Goal: Task Accomplishment & Management: Use online tool/utility

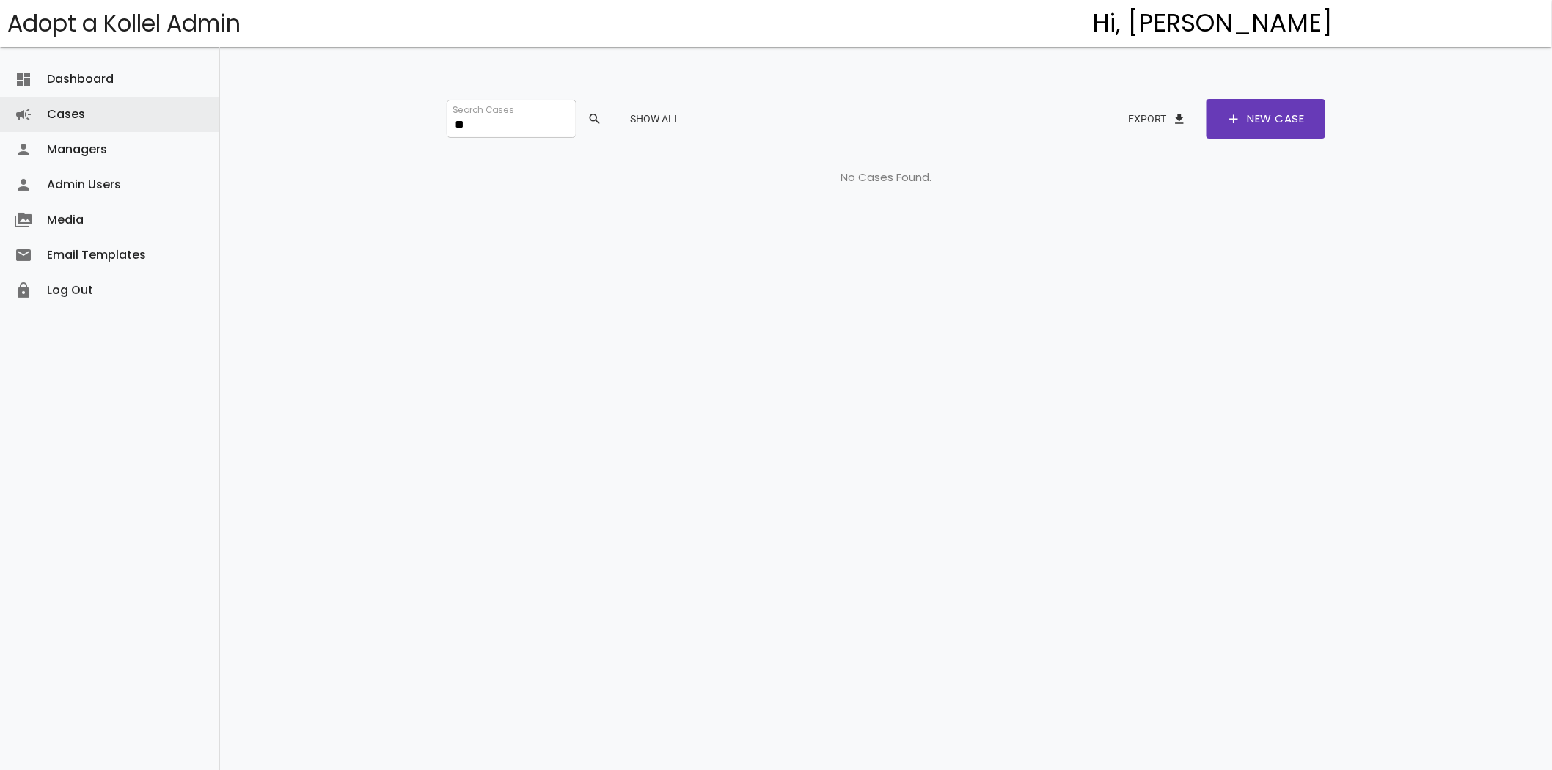
type input "*"
click at [668, 122] on button "Show All" at bounding box center [654, 119] width 73 height 26
click at [669, 115] on button "Show All" at bounding box center [654, 119] width 73 height 26
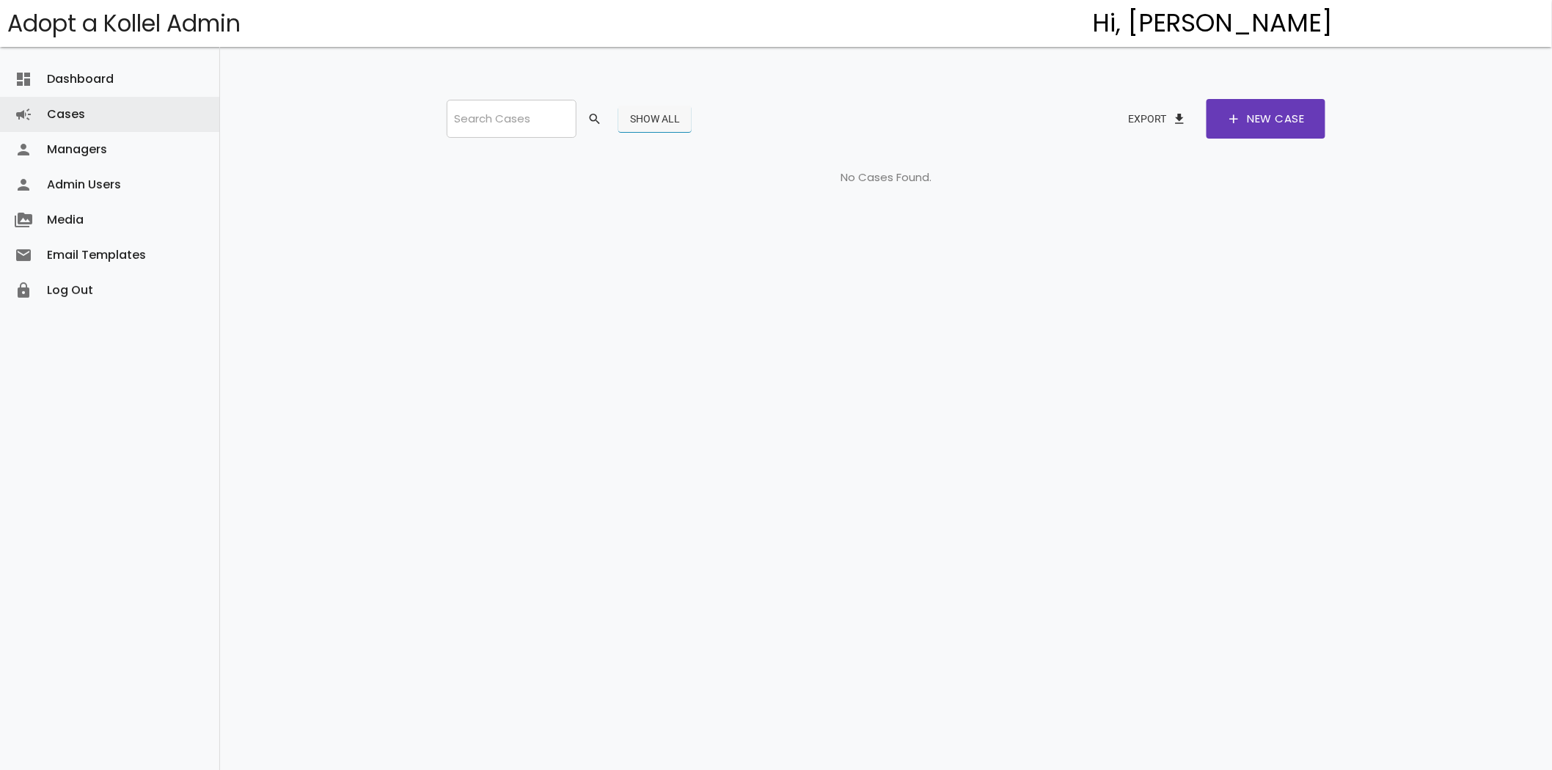
click at [669, 115] on button "Show All" at bounding box center [654, 119] width 73 height 26
click at [56, 114] on link "Cases campaign" at bounding box center [109, 114] width 219 height 35
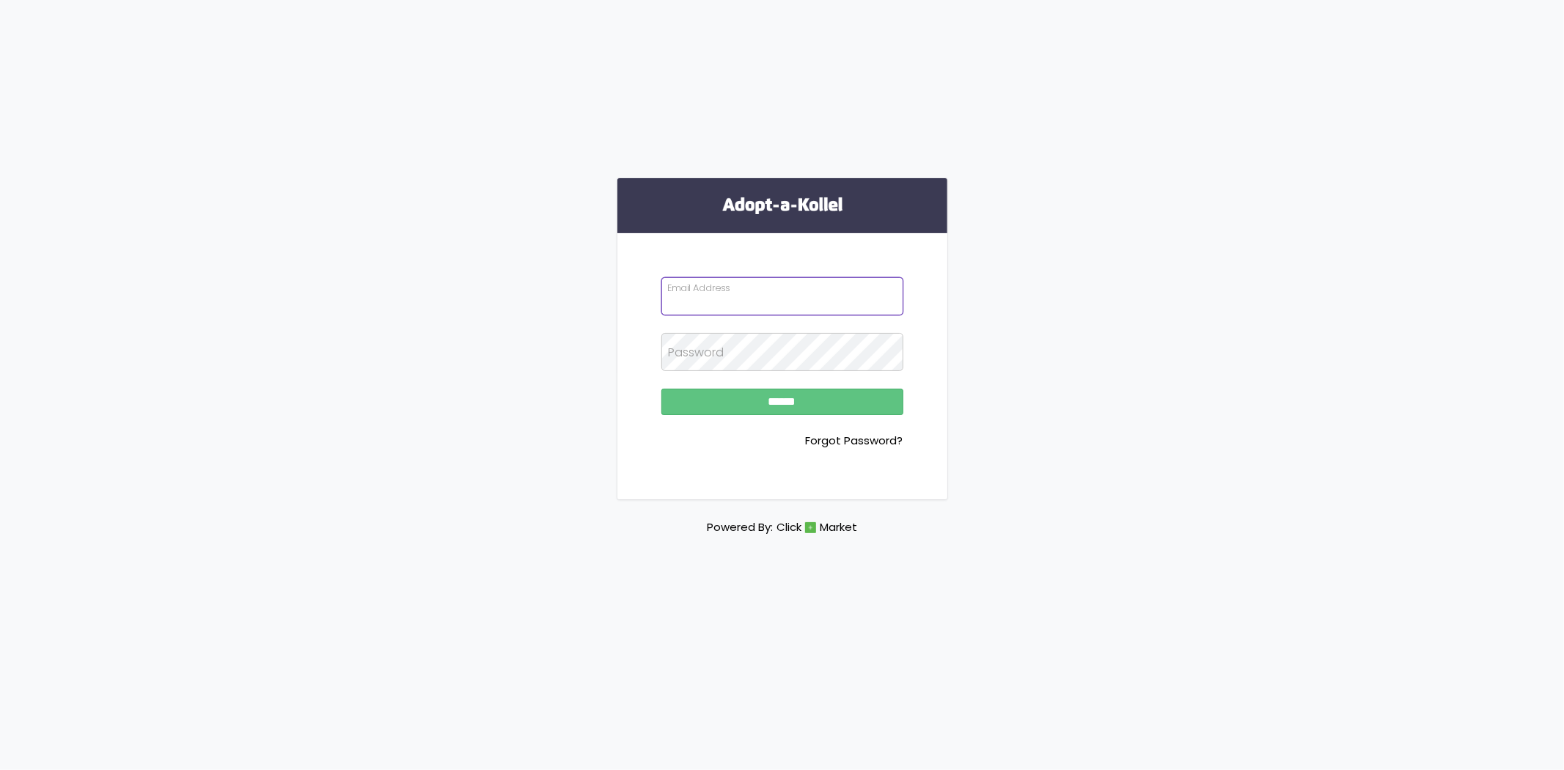
type input "**********"
click at [749, 397] on input "******" at bounding box center [782, 402] width 242 height 26
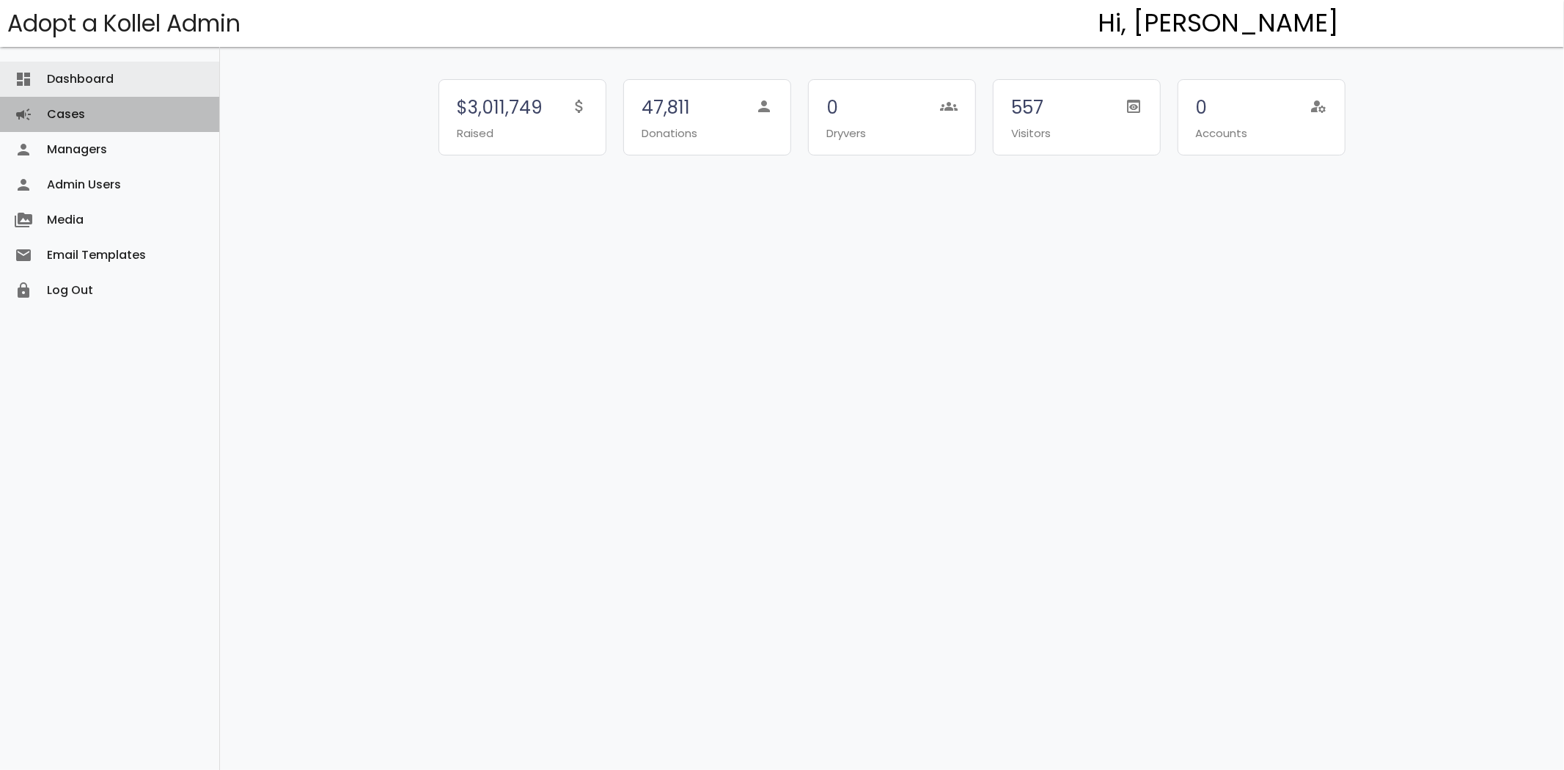
click at [89, 122] on link "Cases campaign" at bounding box center [109, 114] width 219 height 35
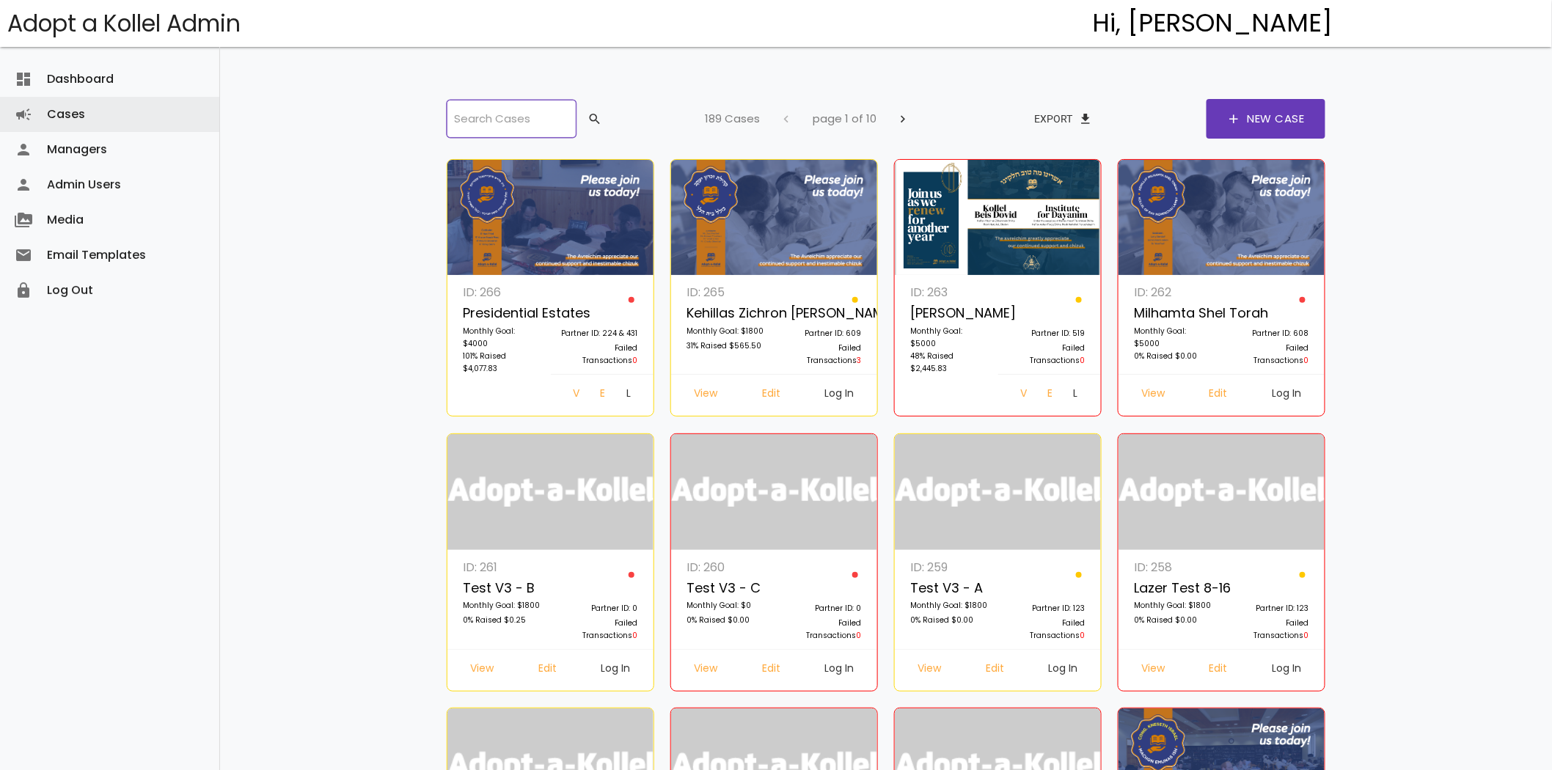
click at [515, 122] on input "search" at bounding box center [511, 119] width 129 height 38
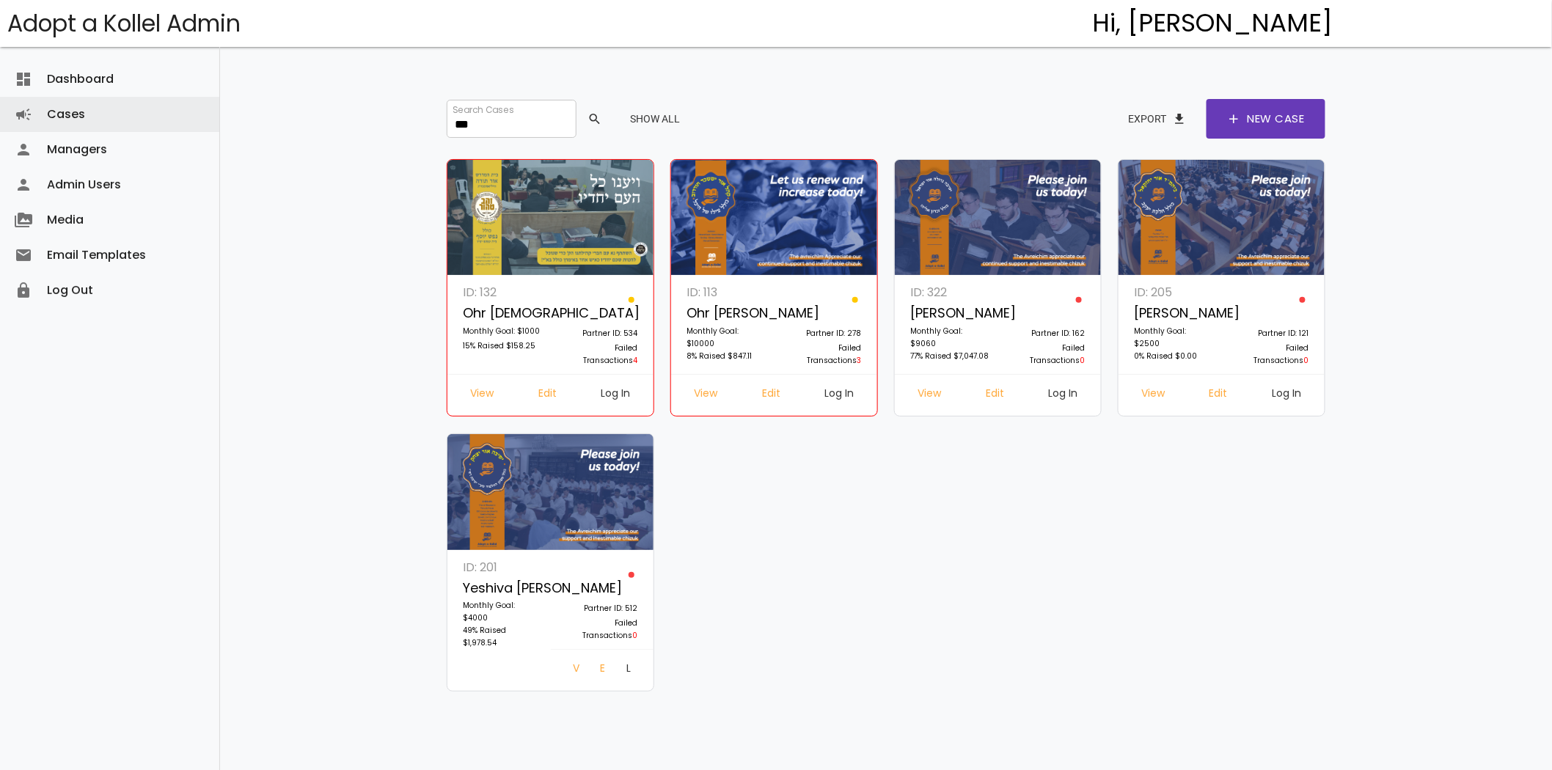
click at [1057, 394] on link "Log In" at bounding box center [1063, 395] width 53 height 26
click at [470, 119] on input "***" at bounding box center [511, 119] width 129 height 38
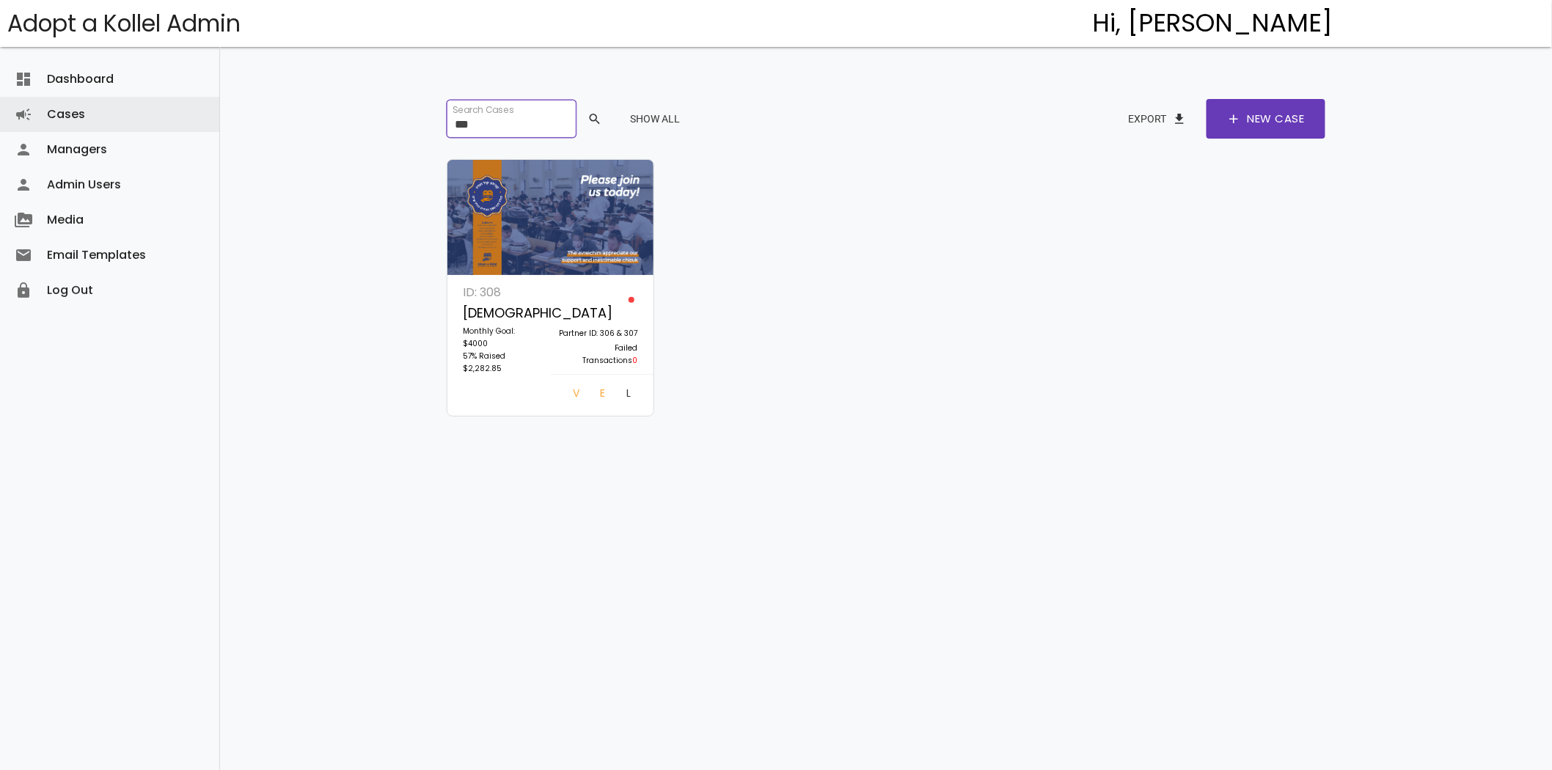
type input "***"
click at [617, 402] on link "Log In" at bounding box center [628, 395] width 28 height 26
click at [482, 120] on input "***" at bounding box center [511, 119] width 129 height 38
click at [685, 120] on button "Show All" at bounding box center [654, 119] width 73 height 26
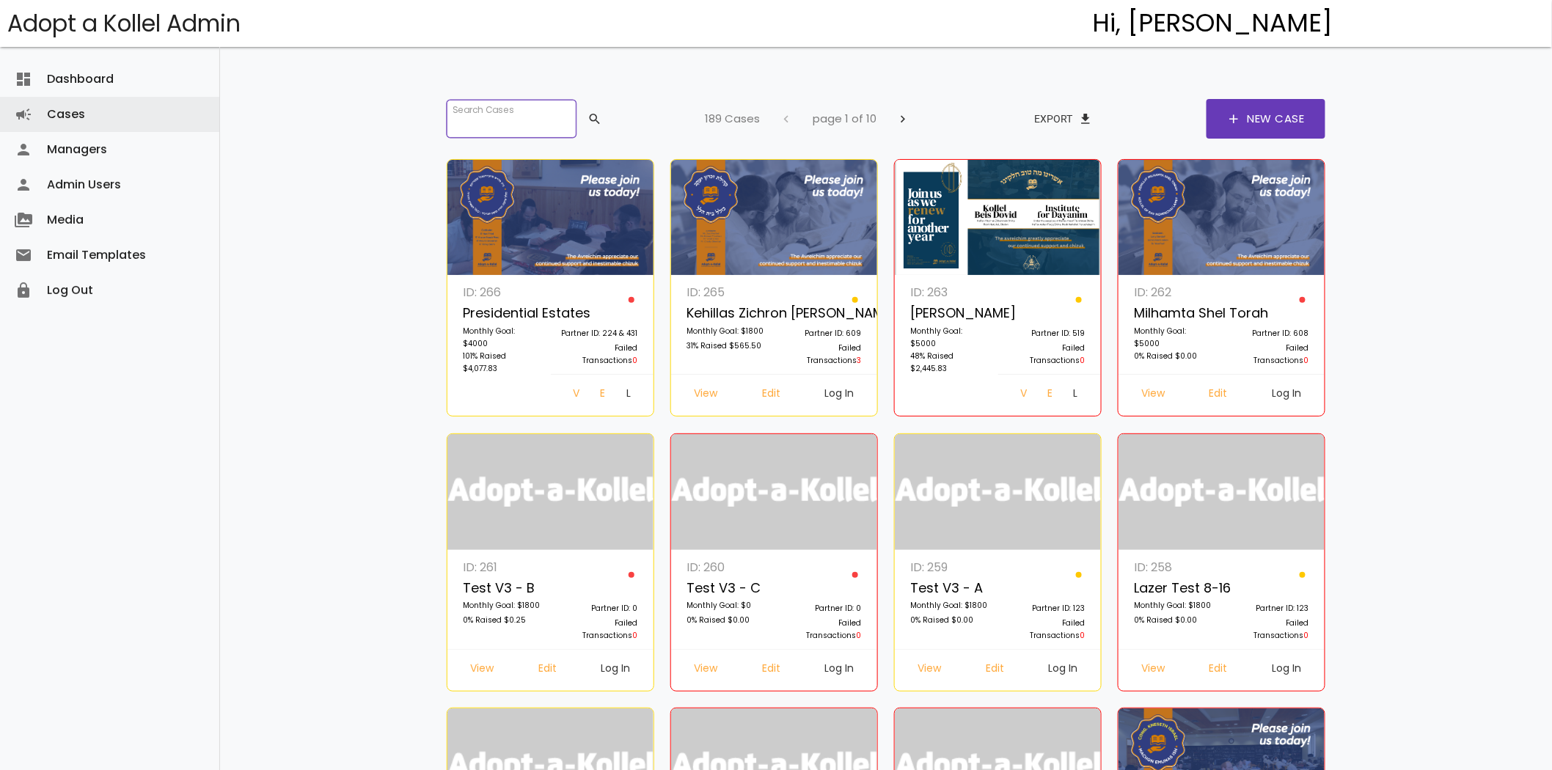
click at [477, 112] on input "search" at bounding box center [511, 119] width 129 height 38
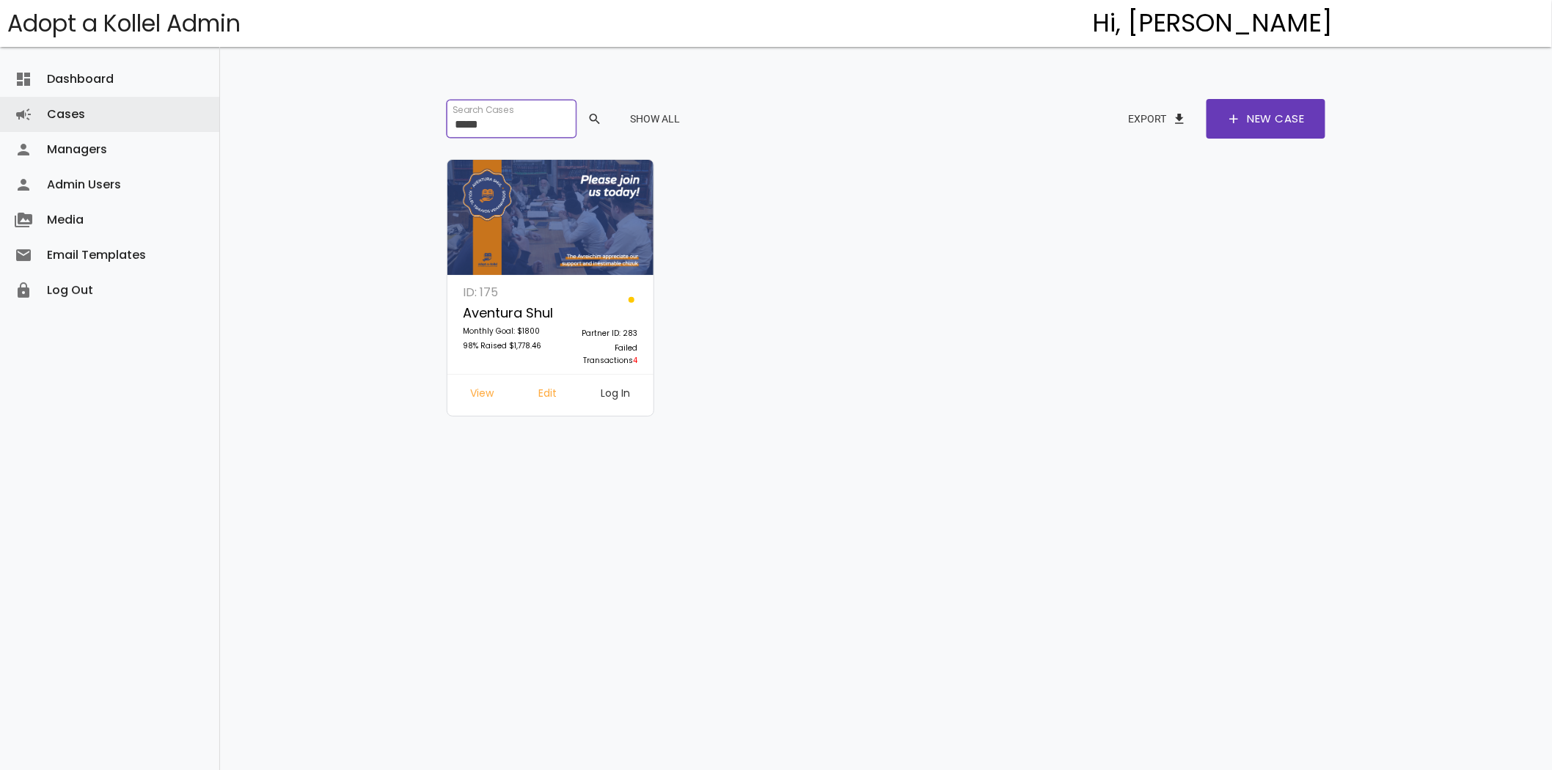
type input "*****"
click at [624, 390] on link "Log In" at bounding box center [616, 395] width 53 height 26
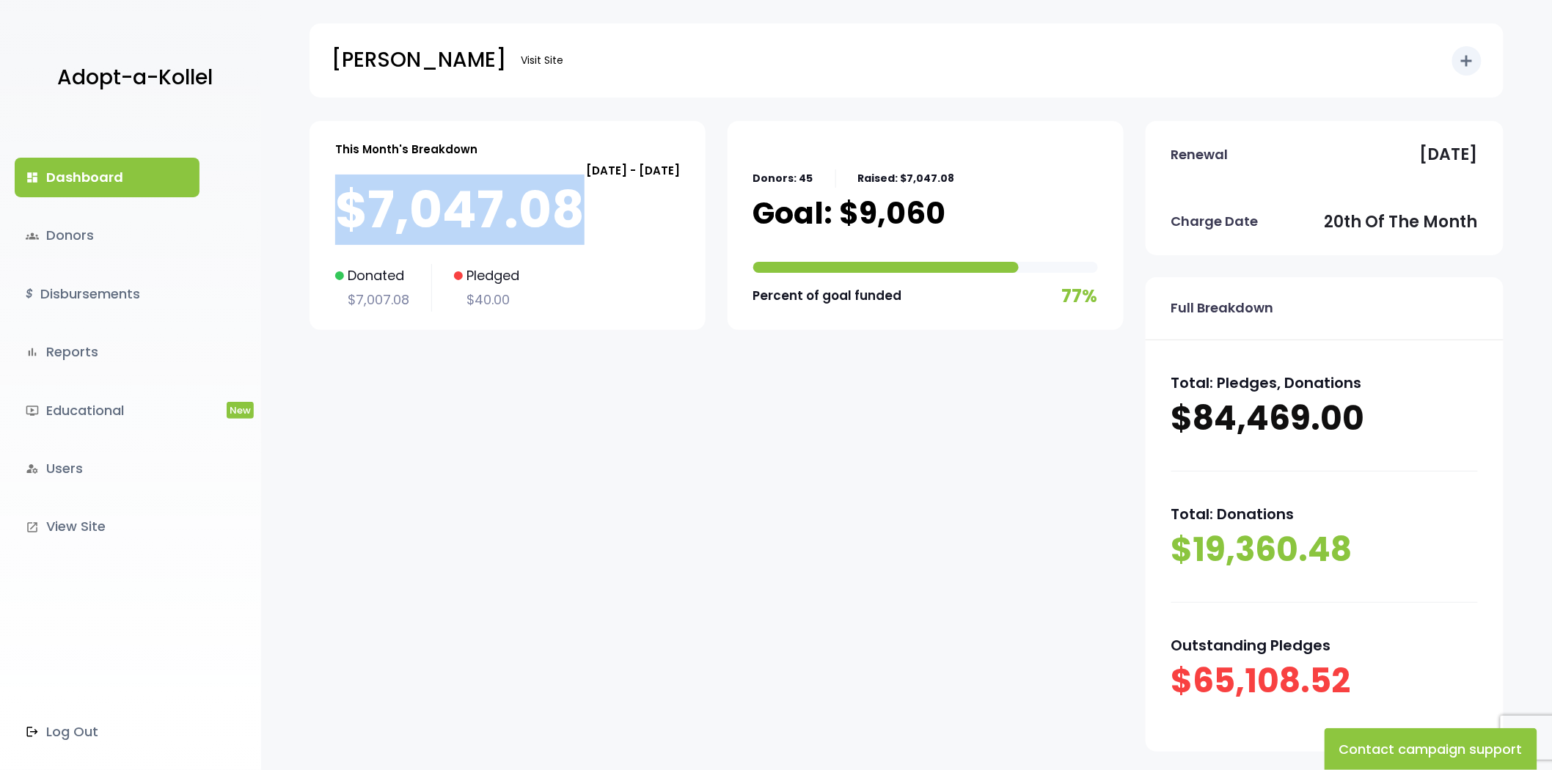
drag, startPoint x: 317, startPoint y: 211, endPoint x: 669, endPoint y: 211, distance: 352.0
click at [669, 211] on div "This Month's Breakdown September 20 - October 19 $7,047.08 Donated $7,007.08 Pl…" at bounding box center [507, 225] width 396 height 209
click at [583, 202] on p "$7,047.08" at bounding box center [507, 209] width 345 height 59
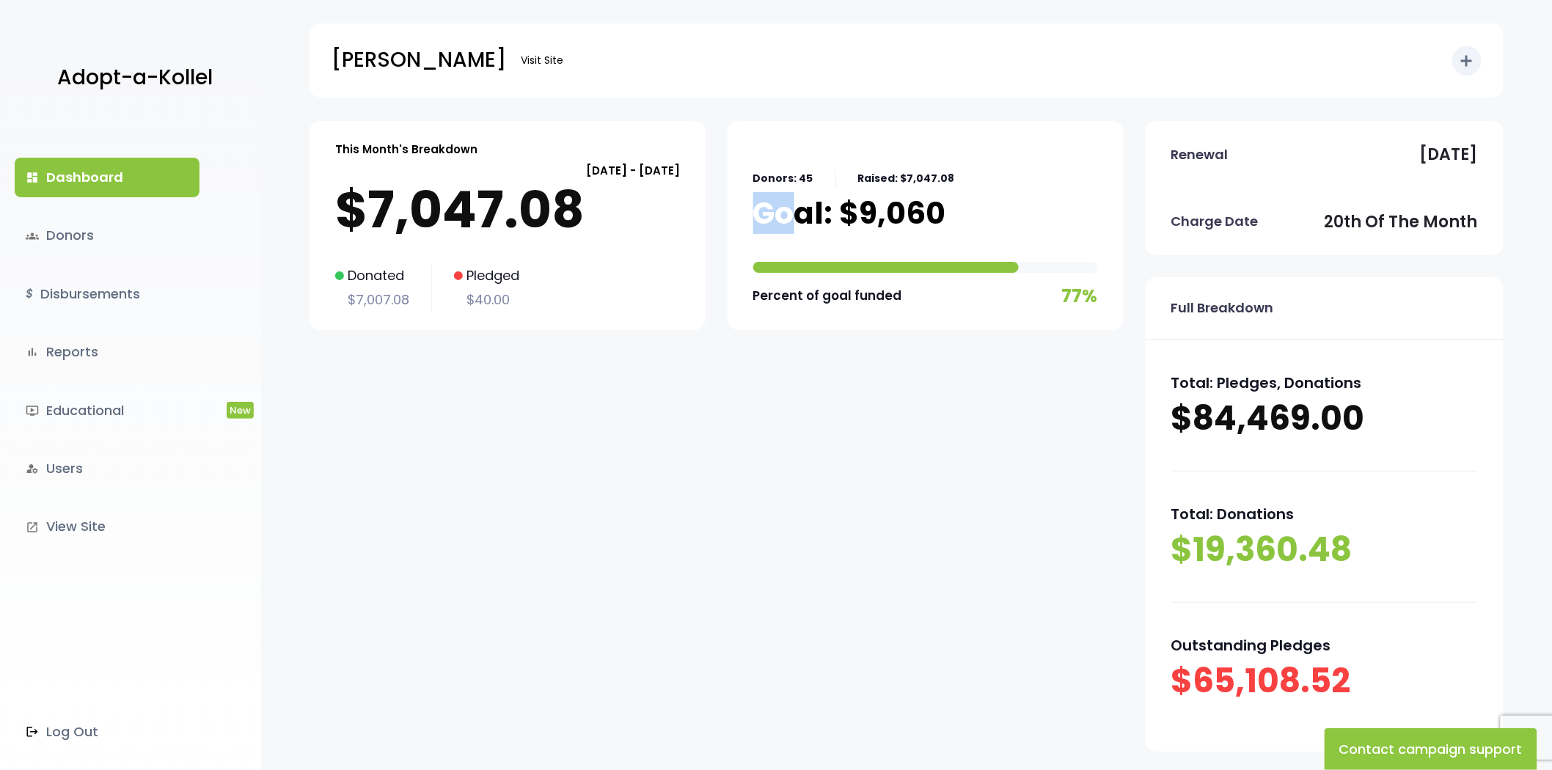
drag, startPoint x: 800, startPoint y: 201, endPoint x: 963, endPoint y: 181, distance: 164.7
click at [963, 181] on div "Donors: 45 Raised: $7,047.08 Goal: $9,060 Percent of goal funded 77%" at bounding box center [925, 225] width 345 height 172
click at [929, 210] on p "Goal: $9,060" at bounding box center [849, 213] width 193 height 37
click at [849, 209] on p "Goal: $9,060" at bounding box center [849, 213] width 193 height 37
click at [443, 220] on p "$7,047.08" at bounding box center [507, 209] width 345 height 59
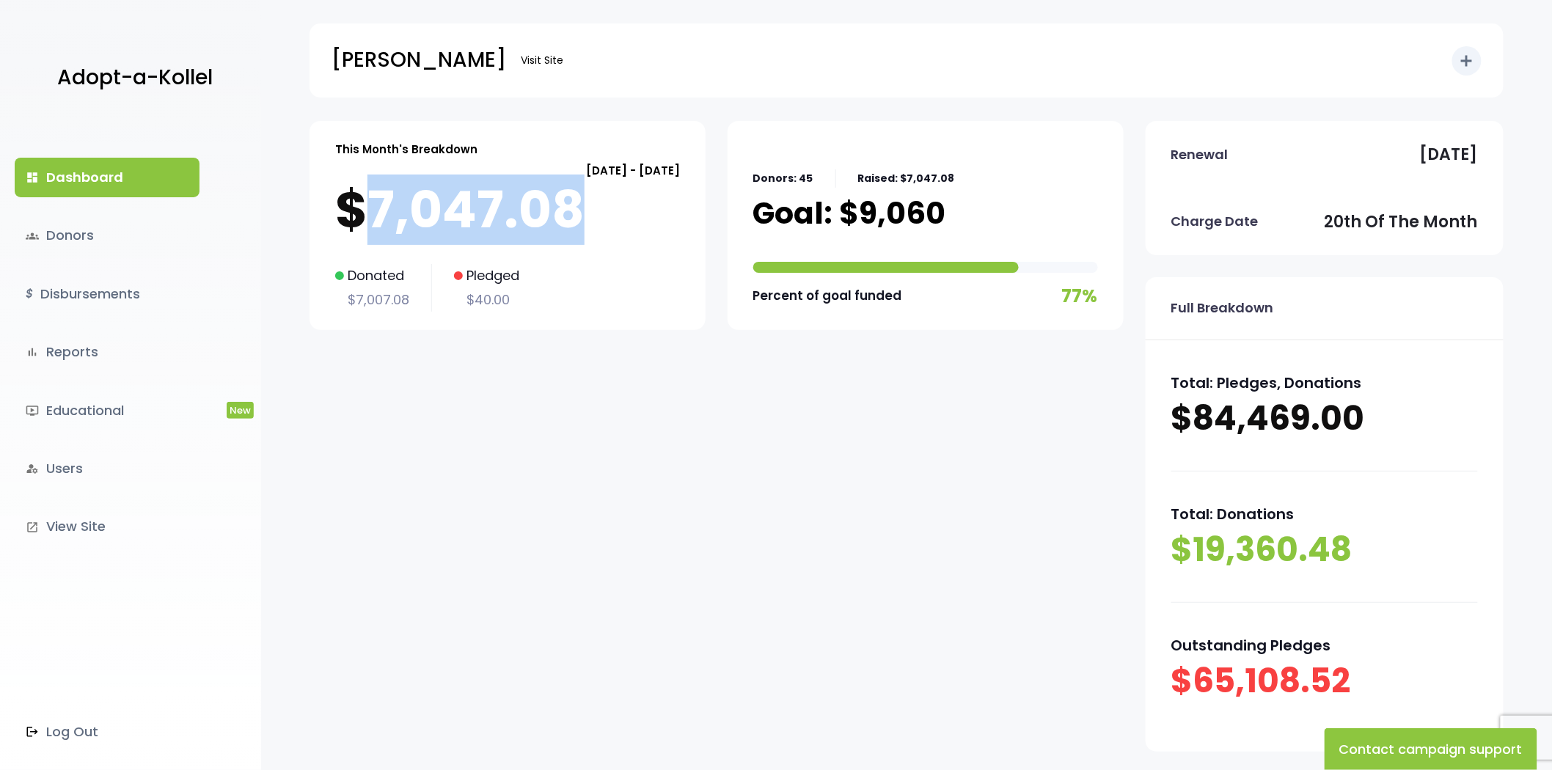
click at [443, 220] on p "$7,047.08" at bounding box center [507, 209] width 345 height 59
click at [455, 228] on p "$7,047.08" at bounding box center [507, 209] width 345 height 59
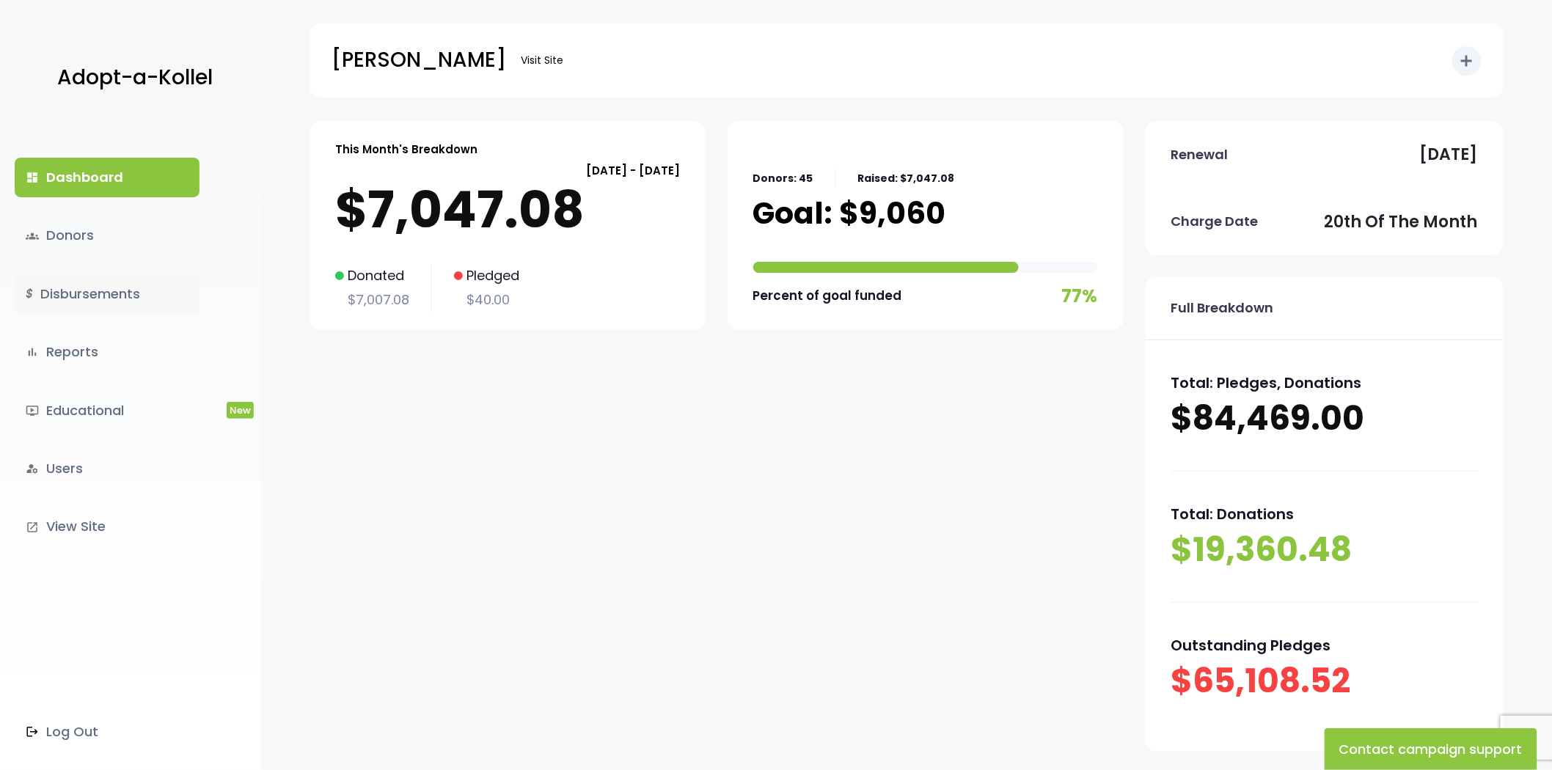
click at [75, 284] on link "$ Disbursements" at bounding box center [107, 294] width 185 height 40
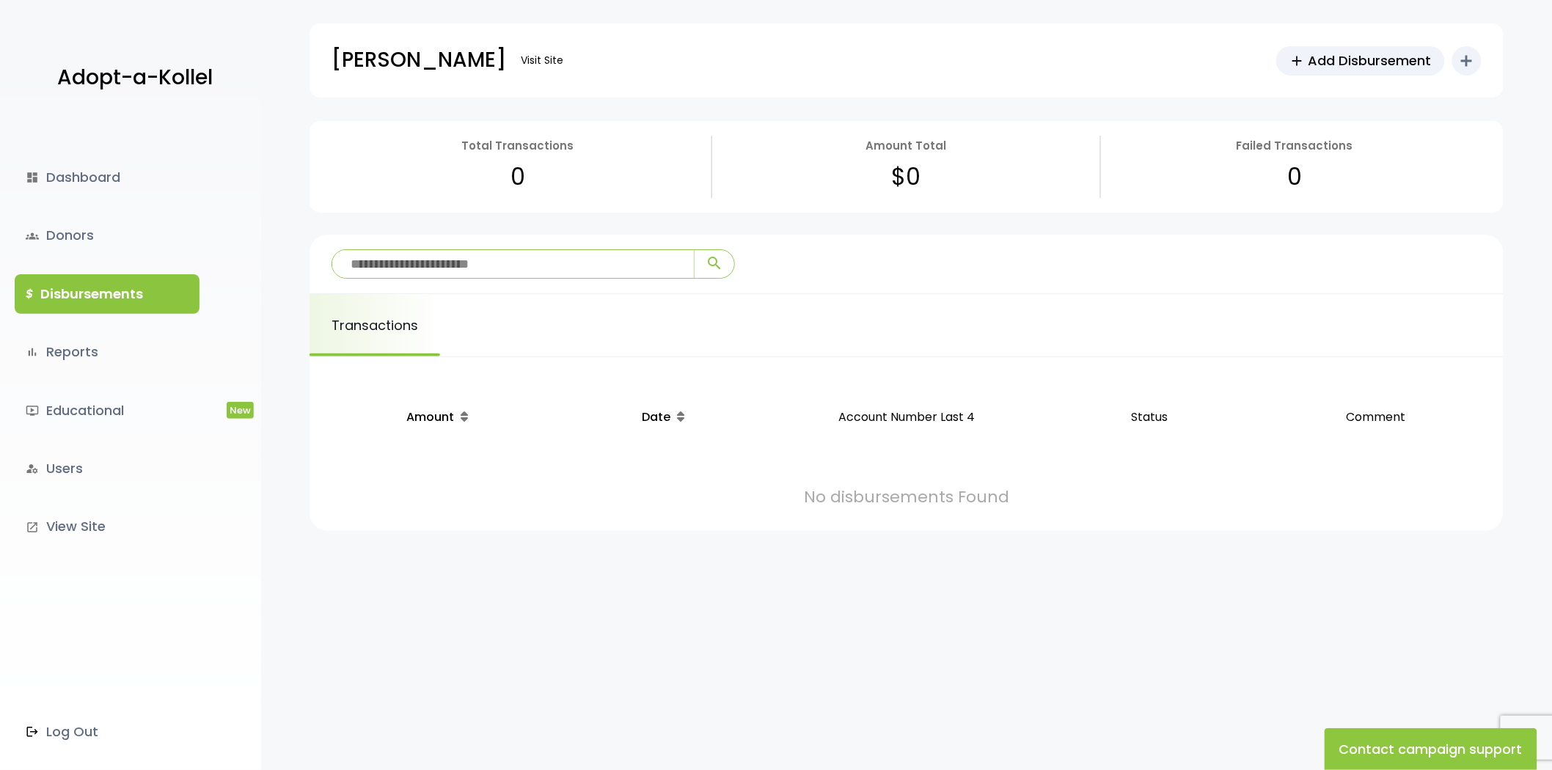
click at [74, 198] on div "dashboard Dashboard groups Donors $ Disbursements bar_chart Reports ondemand_vi…" at bounding box center [130, 445] width 261 height 649
click at [77, 178] on link "dashboard Dashboard" at bounding box center [107, 178] width 185 height 40
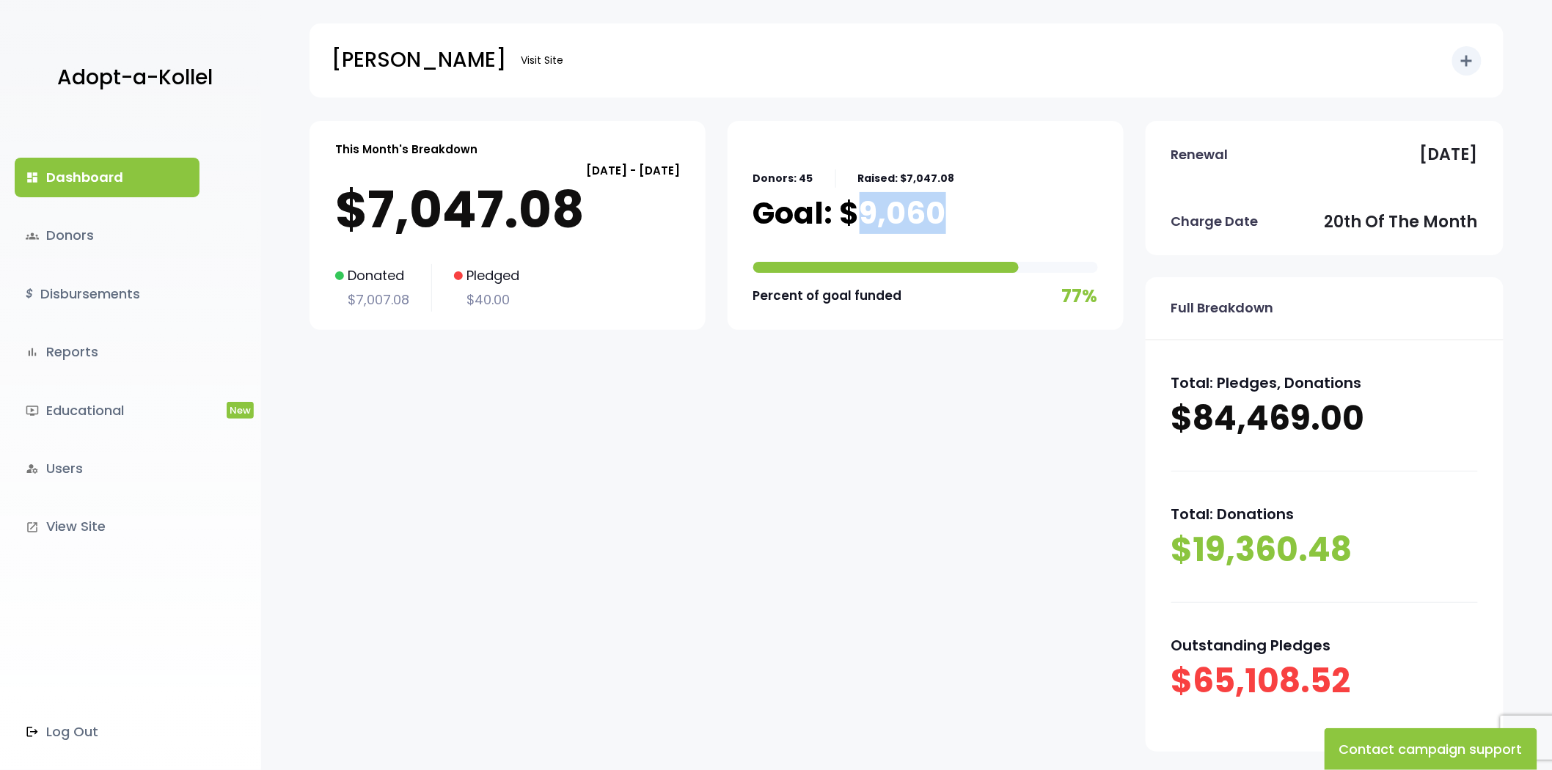
drag, startPoint x: 849, startPoint y: 227, endPoint x: 959, endPoint y: 228, distance: 110.0
click at [959, 228] on div "Donors: 45 Raised: $7,047.08 Goal: $9,060 Percent of goal funded 77%" at bounding box center [925, 225] width 345 height 172
click at [120, 242] on link "groups Donors" at bounding box center [107, 236] width 185 height 40
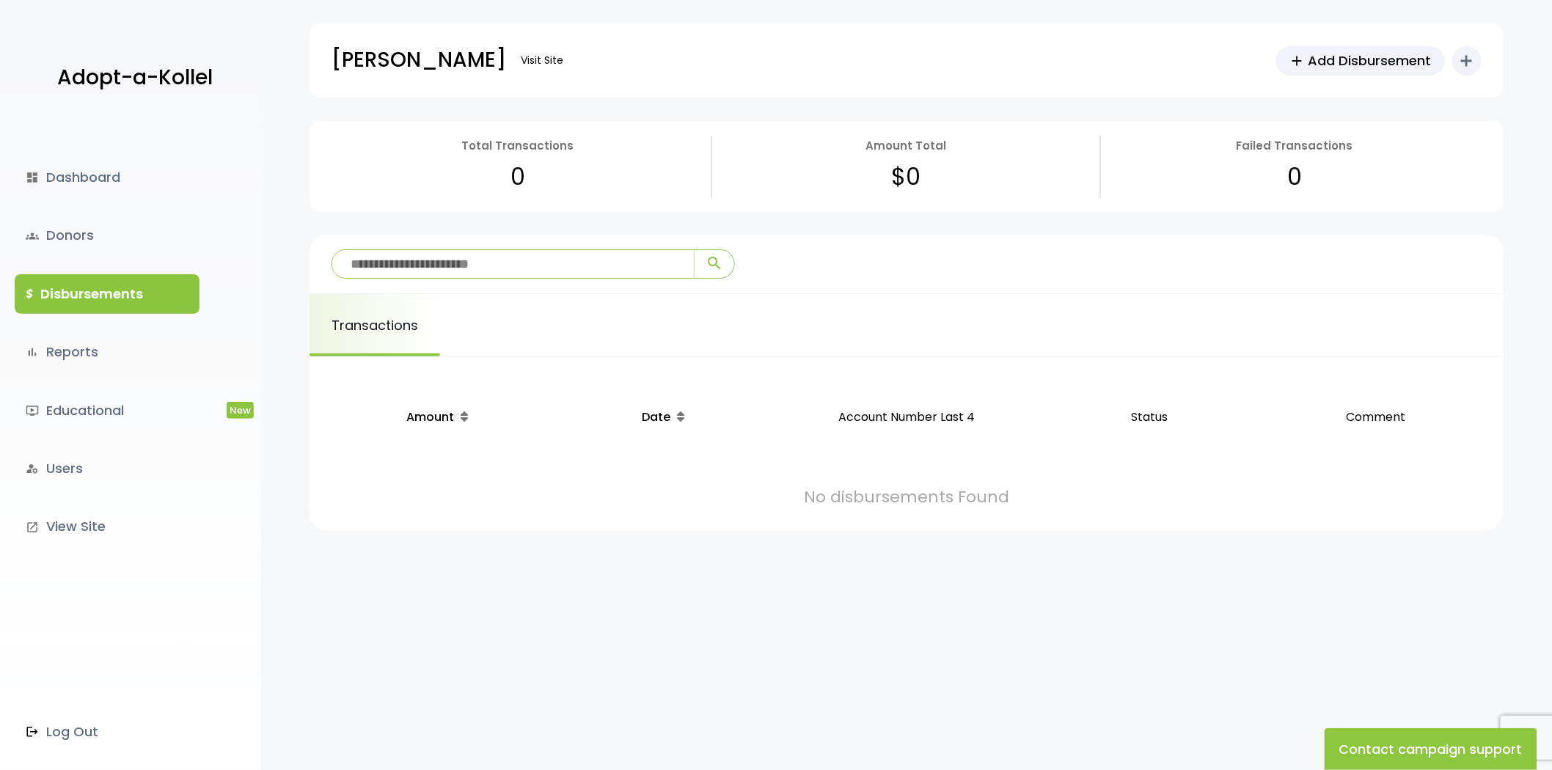
click at [89, 261] on div "dashboard Dashboard groups Donors $ Disbursements bar_chart Reports ondemand_vi…" at bounding box center [130, 445] width 261 height 649
click at [89, 257] on div "dashboard Dashboard groups Donors $ Disbursements bar_chart Reports ondemand_vi…" at bounding box center [130, 445] width 261 height 649
click at [92, 243] on link "groups Donors" at bounding box center [107, 236] width 185 height 40
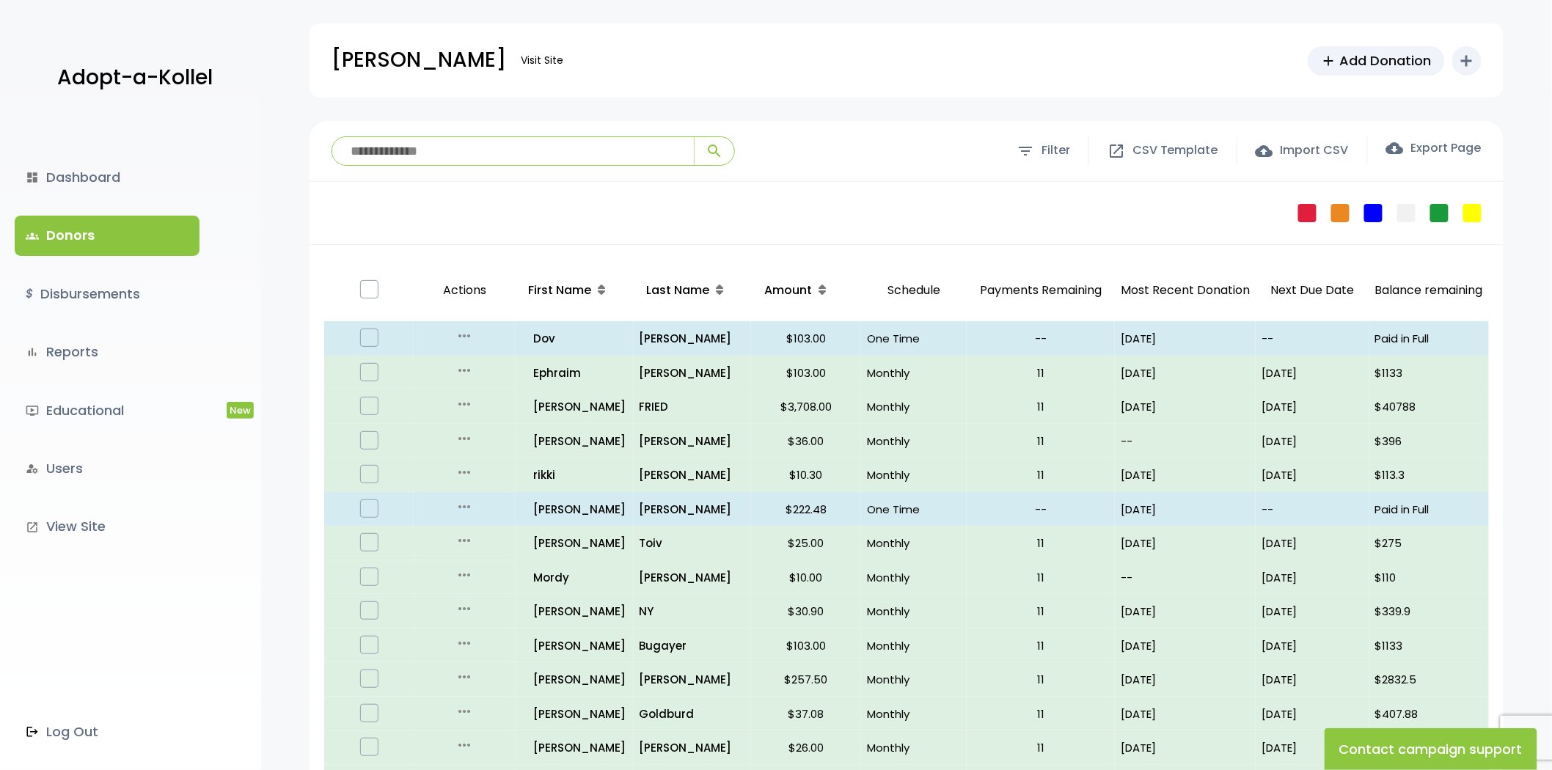
click at [692, 169] on div "**********" at bounding box center [906, 151] width 1194 height 61
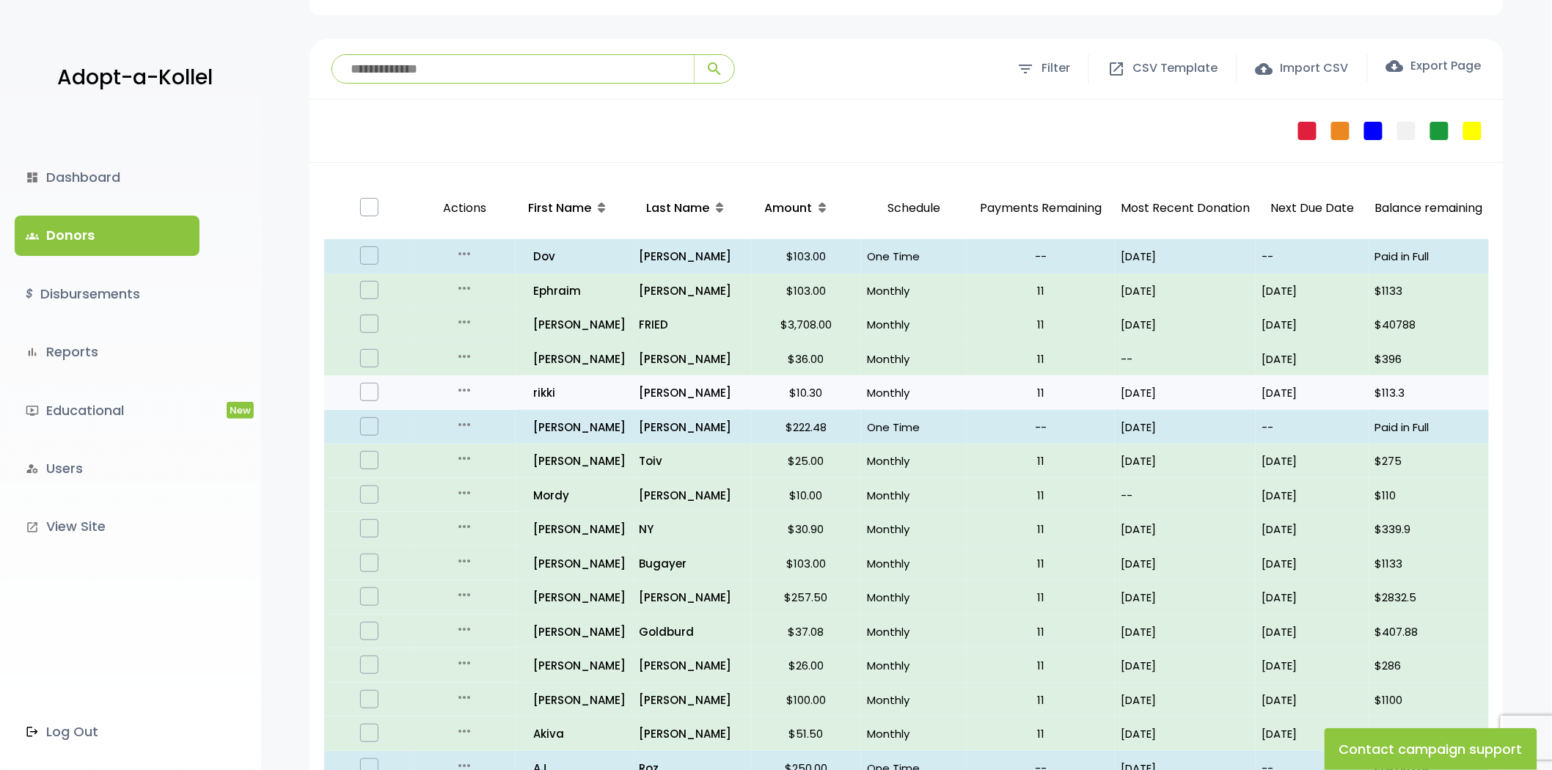
scroll to position [81, 0]
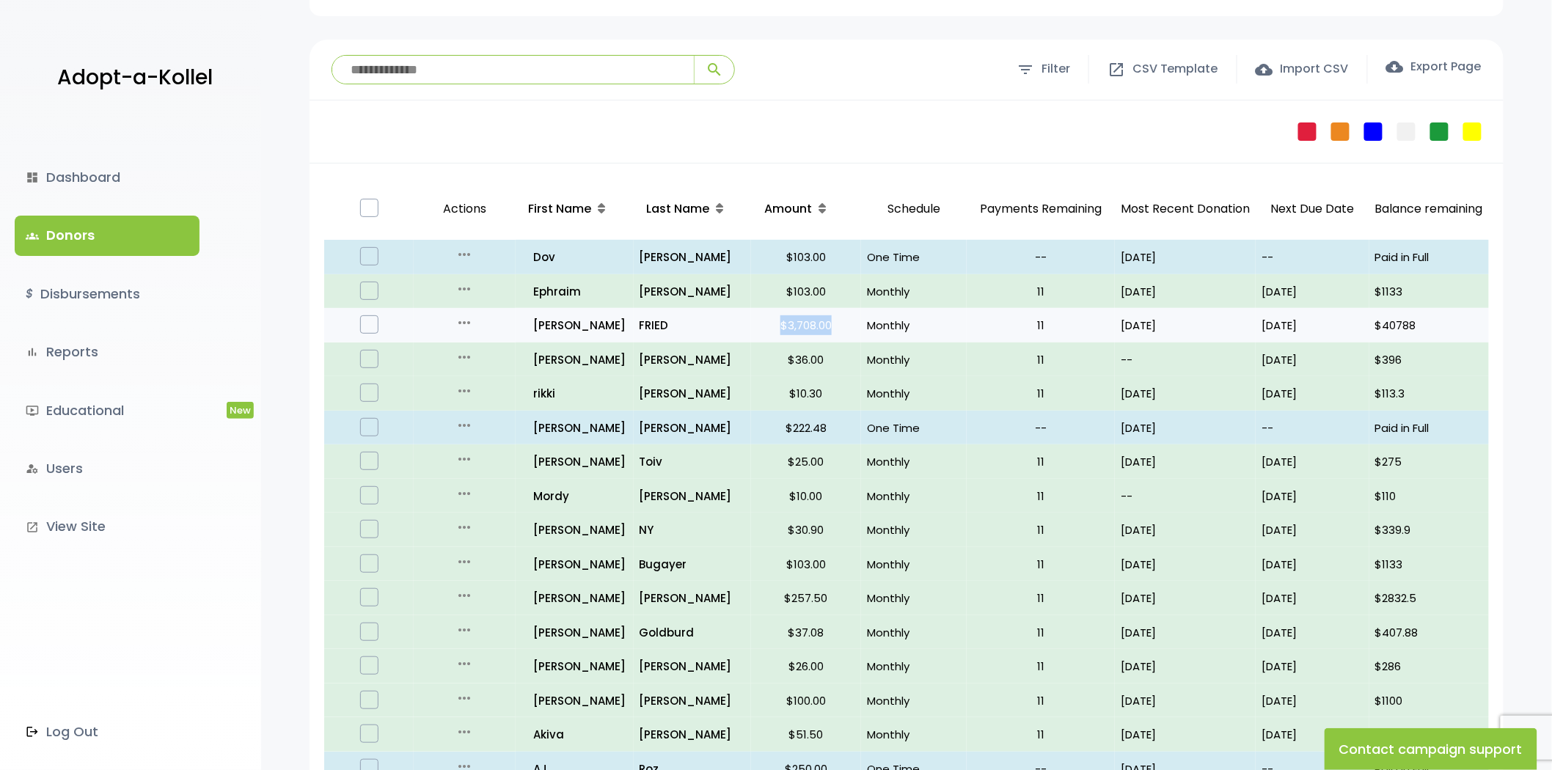
drag, startPoint x: 826, startPoint y: 323, endPoint x: 766, endPoint y: 318, distance: 60.3
click at [766, 318] on p "$3,708.00" at bounding box center [806, 325] width 98 height 20
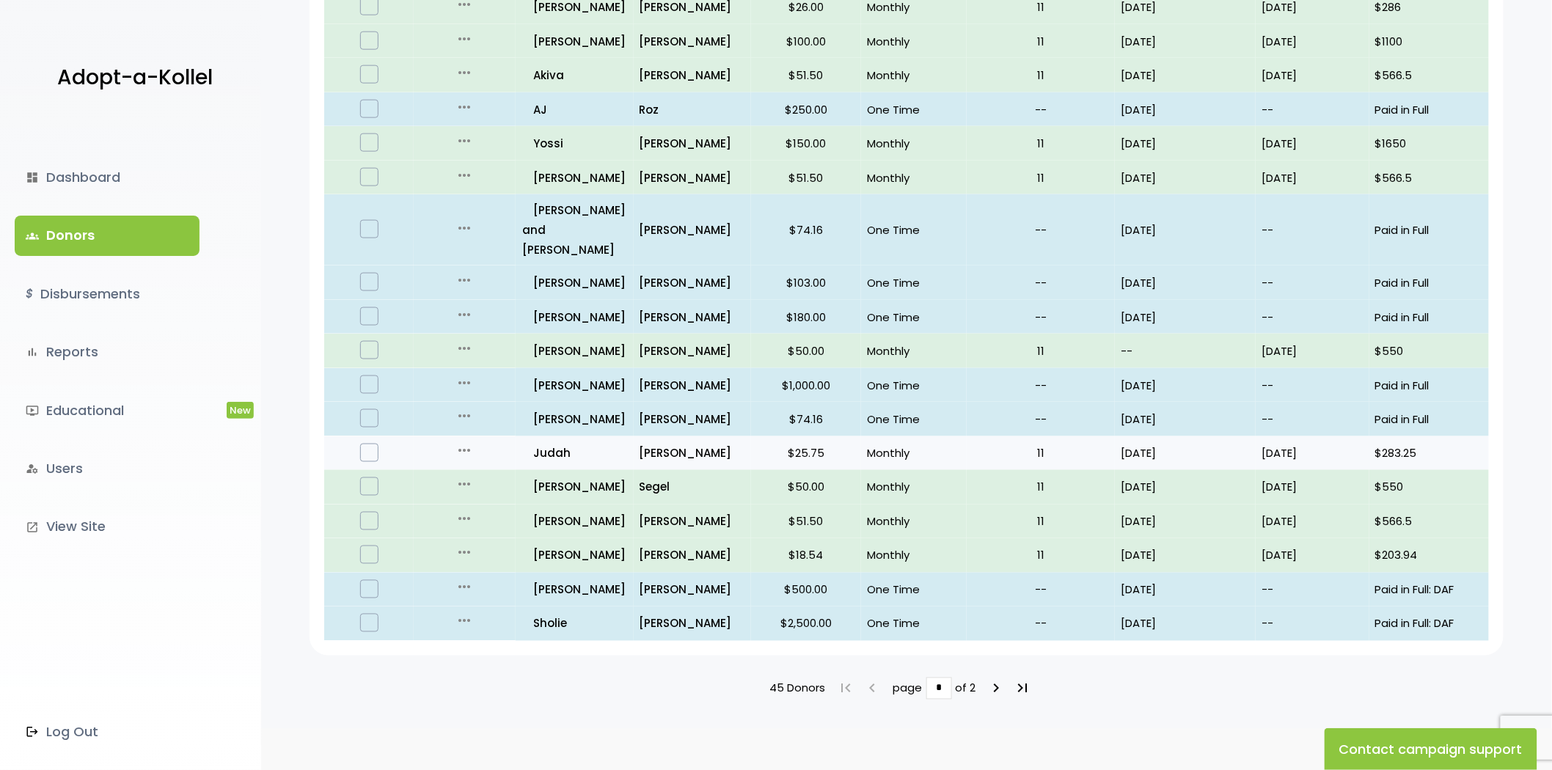
scroll to position [748, 0]
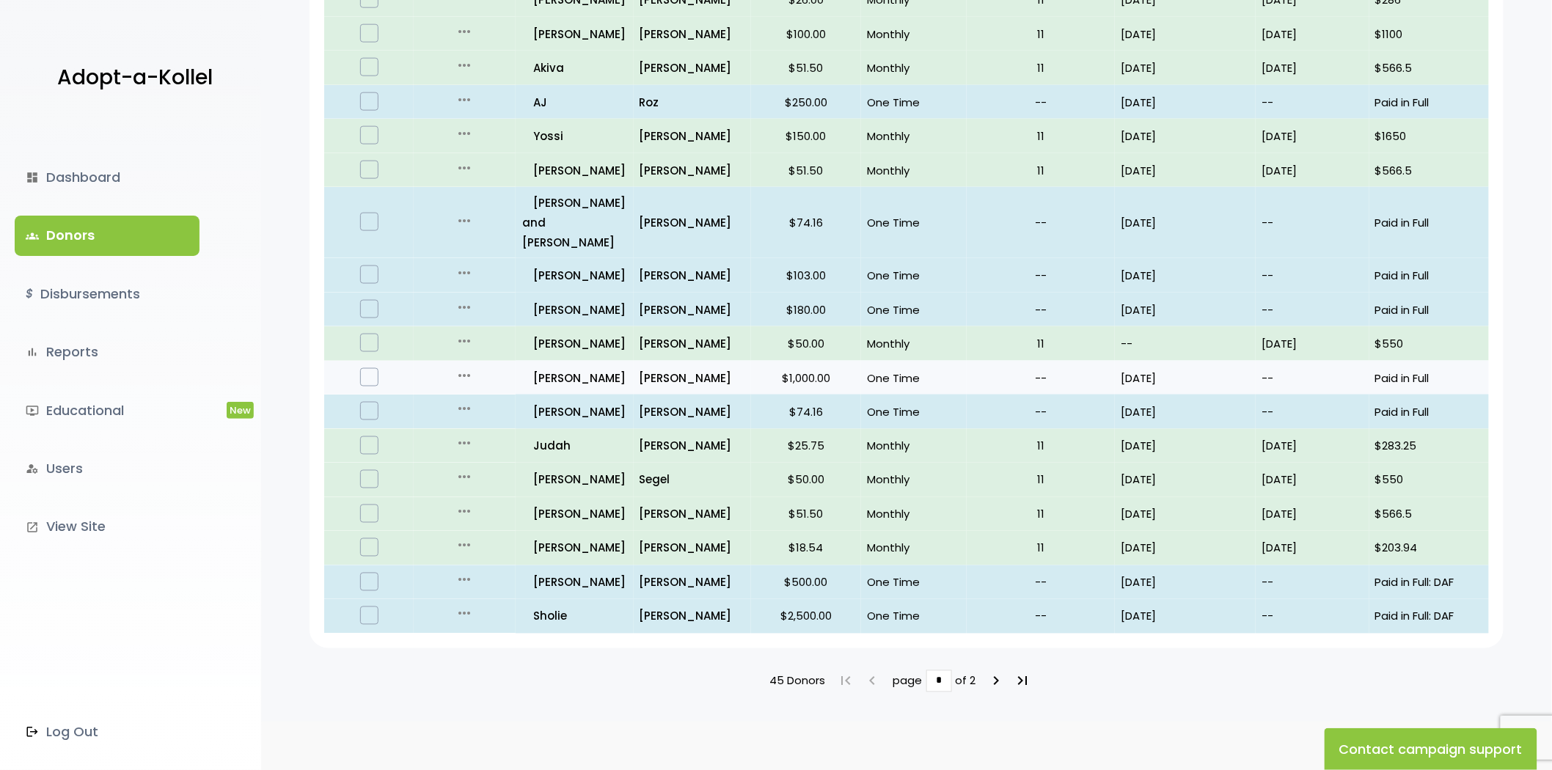
click at [792, 368] on p "$1,000.00" at bounding box center [806, 378] width 98 height 20
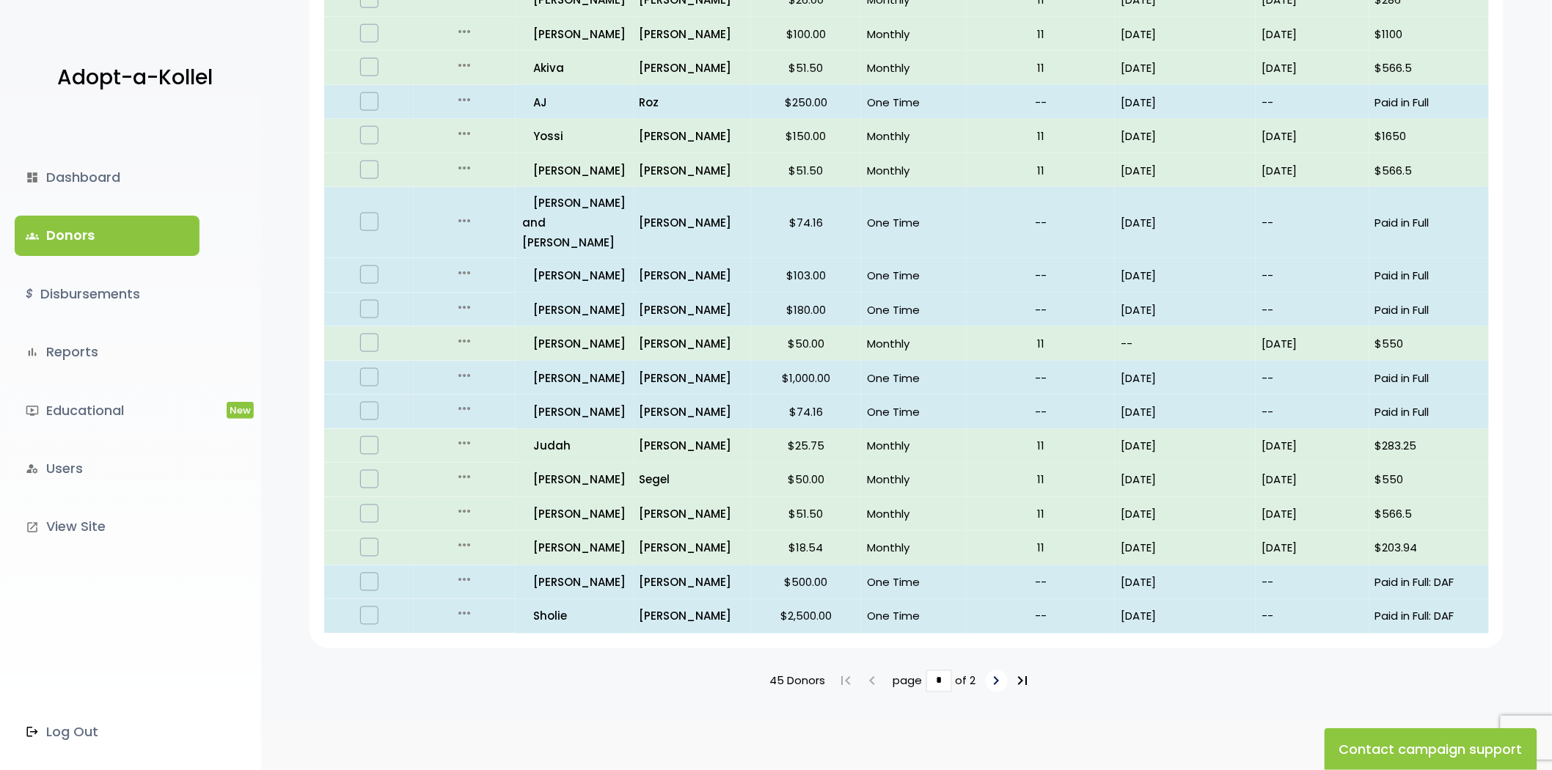
click at [994, 672] on icon "keyboard_arrow_right" at bounding box center [997, 681] width 18 height 18
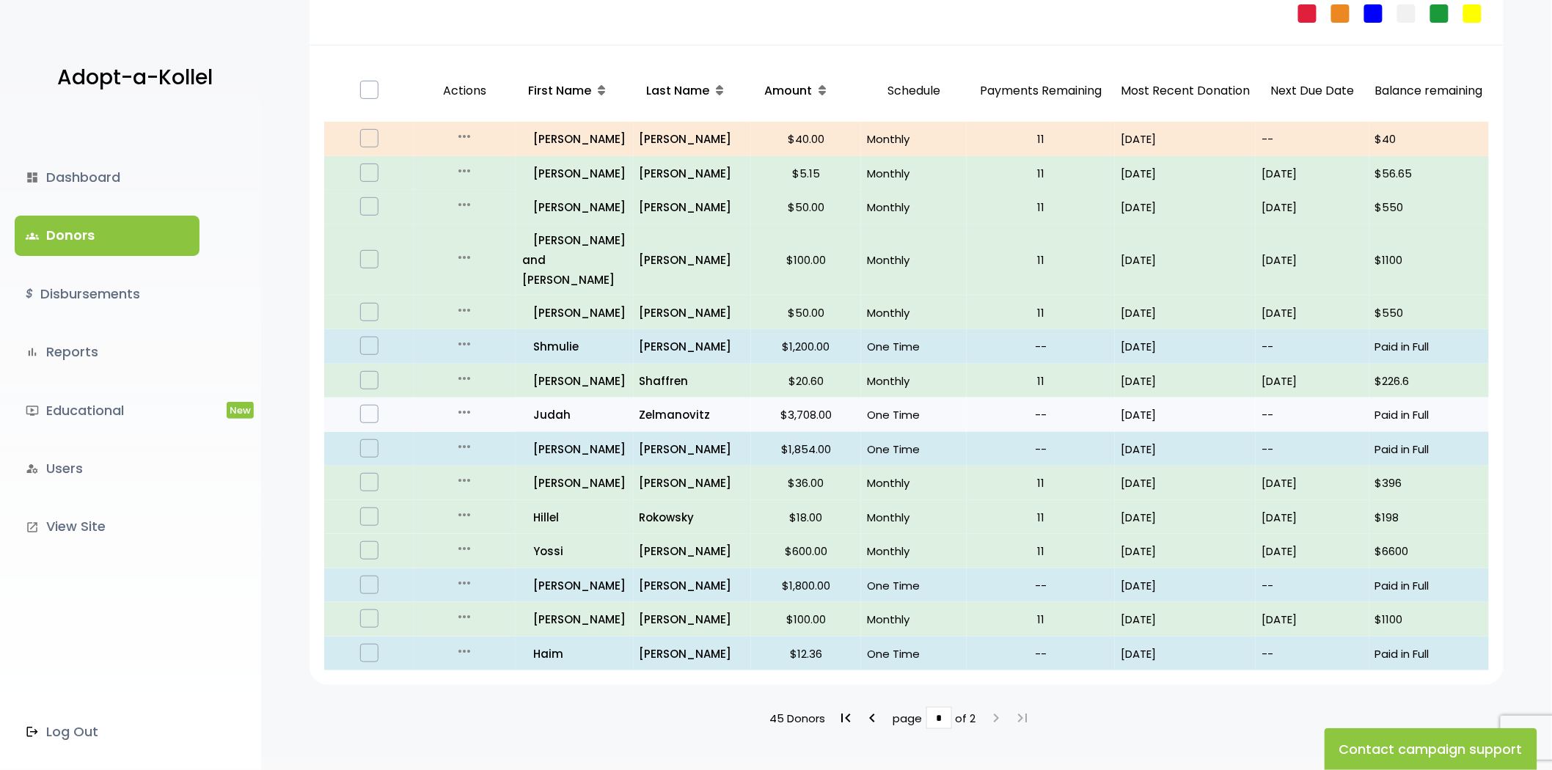
scroll to position [238, 0]
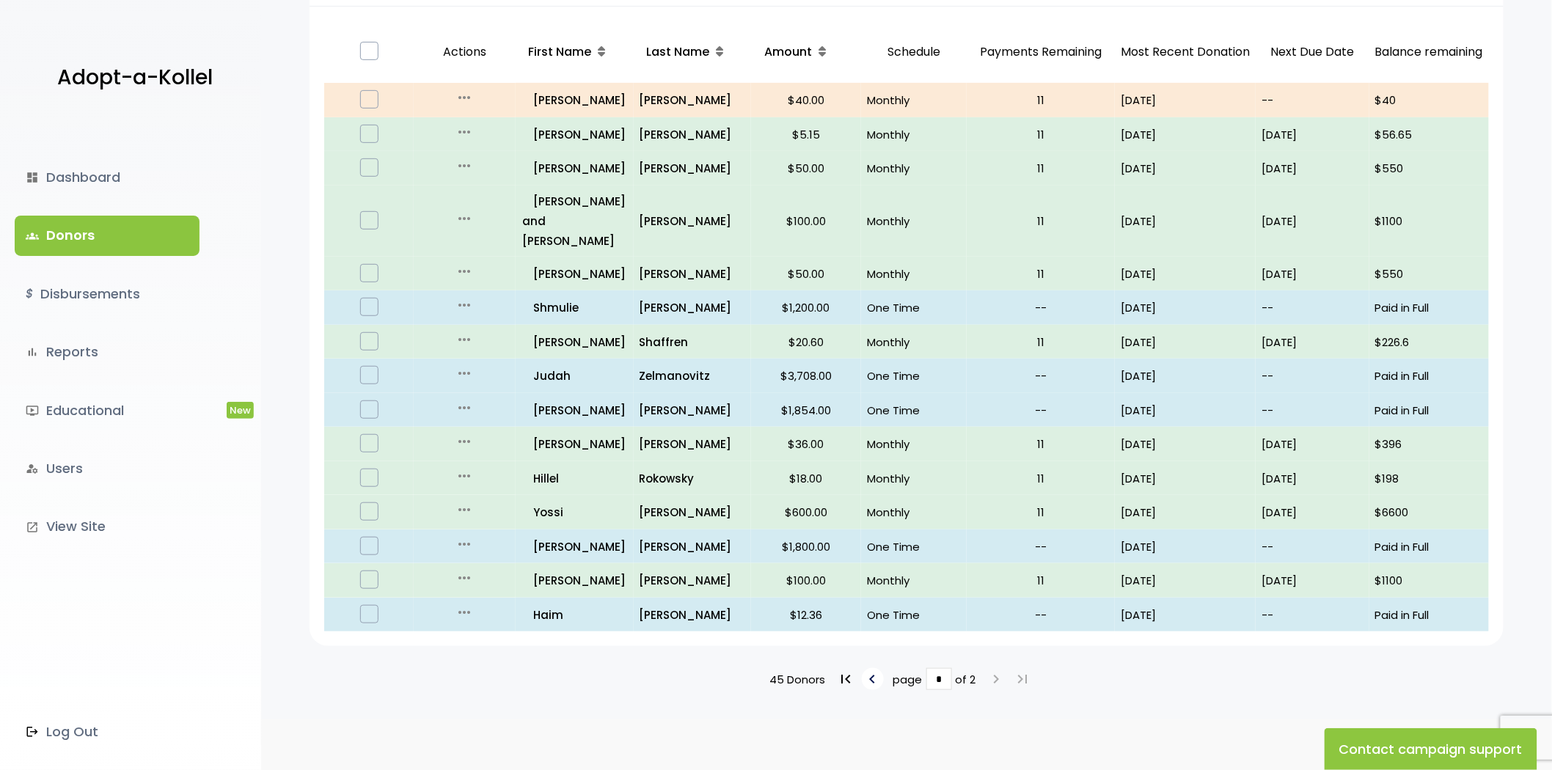
click at [868, 670] on icon "keyboard_arrow_left" at bounding box center [873, 679] width 18 height 18
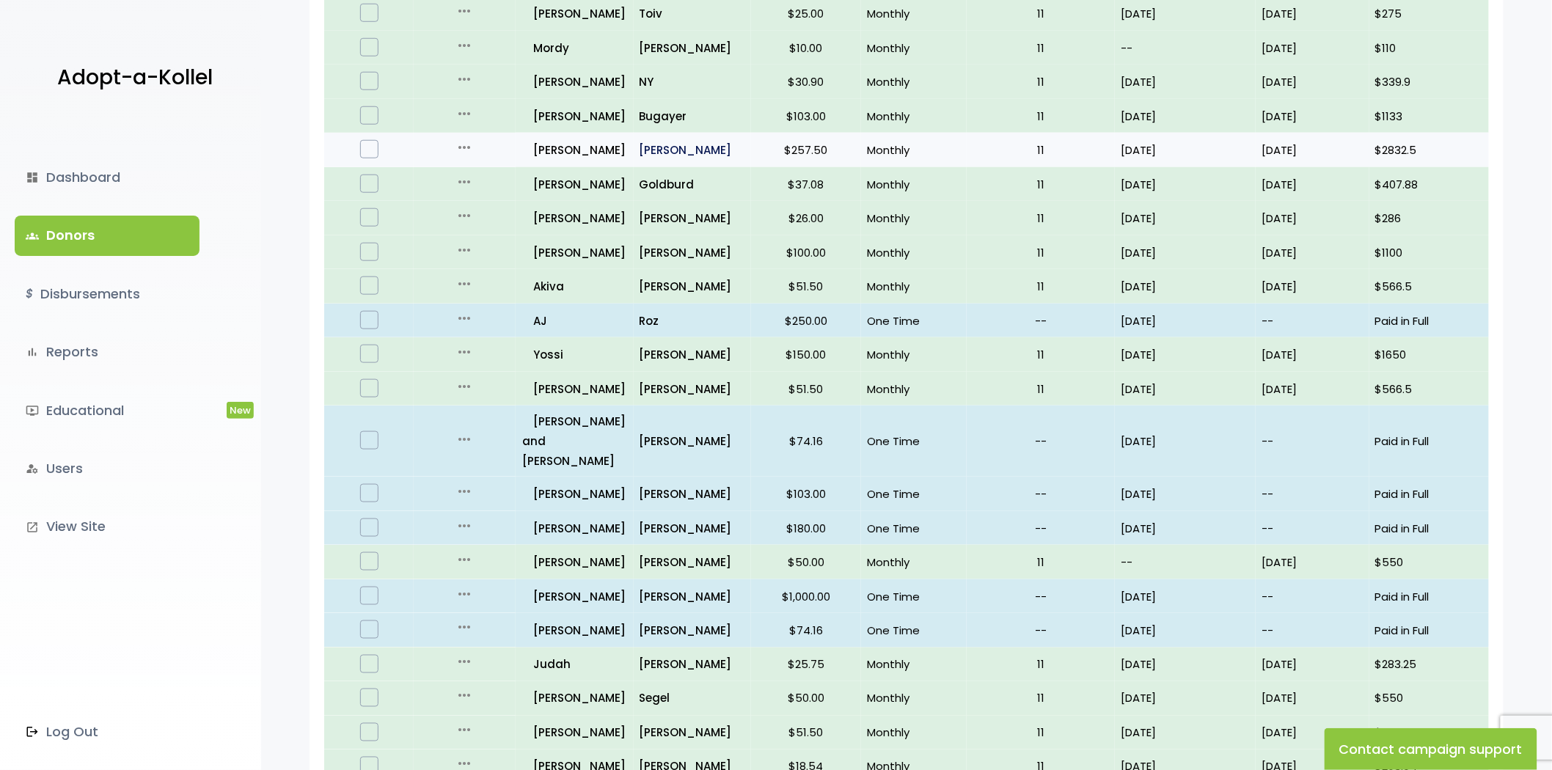
scroll to position [570, 0]
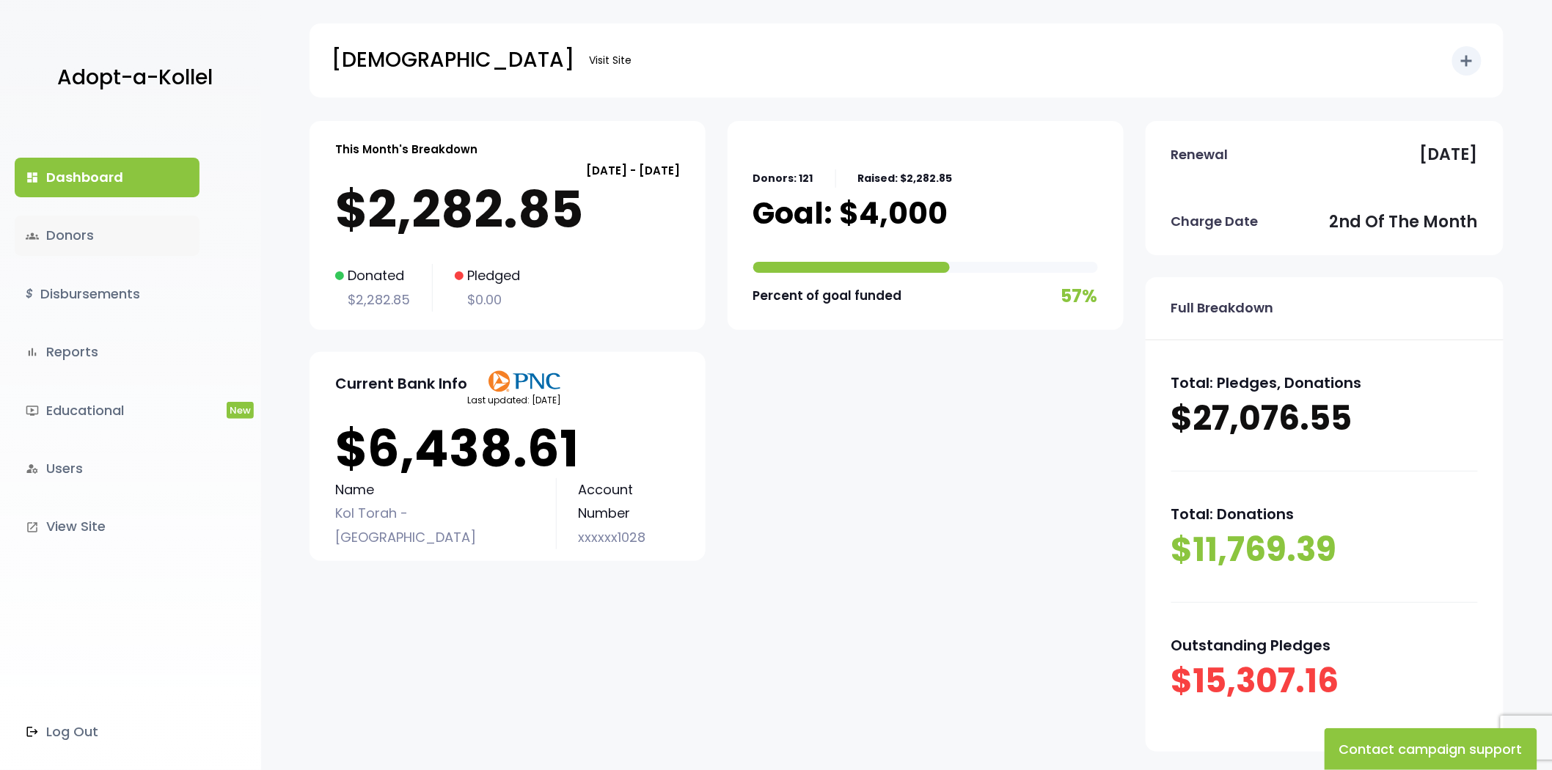
click at [82, 238] on link "groups Donors" at bounding box center [107, 236] width 185 height 40
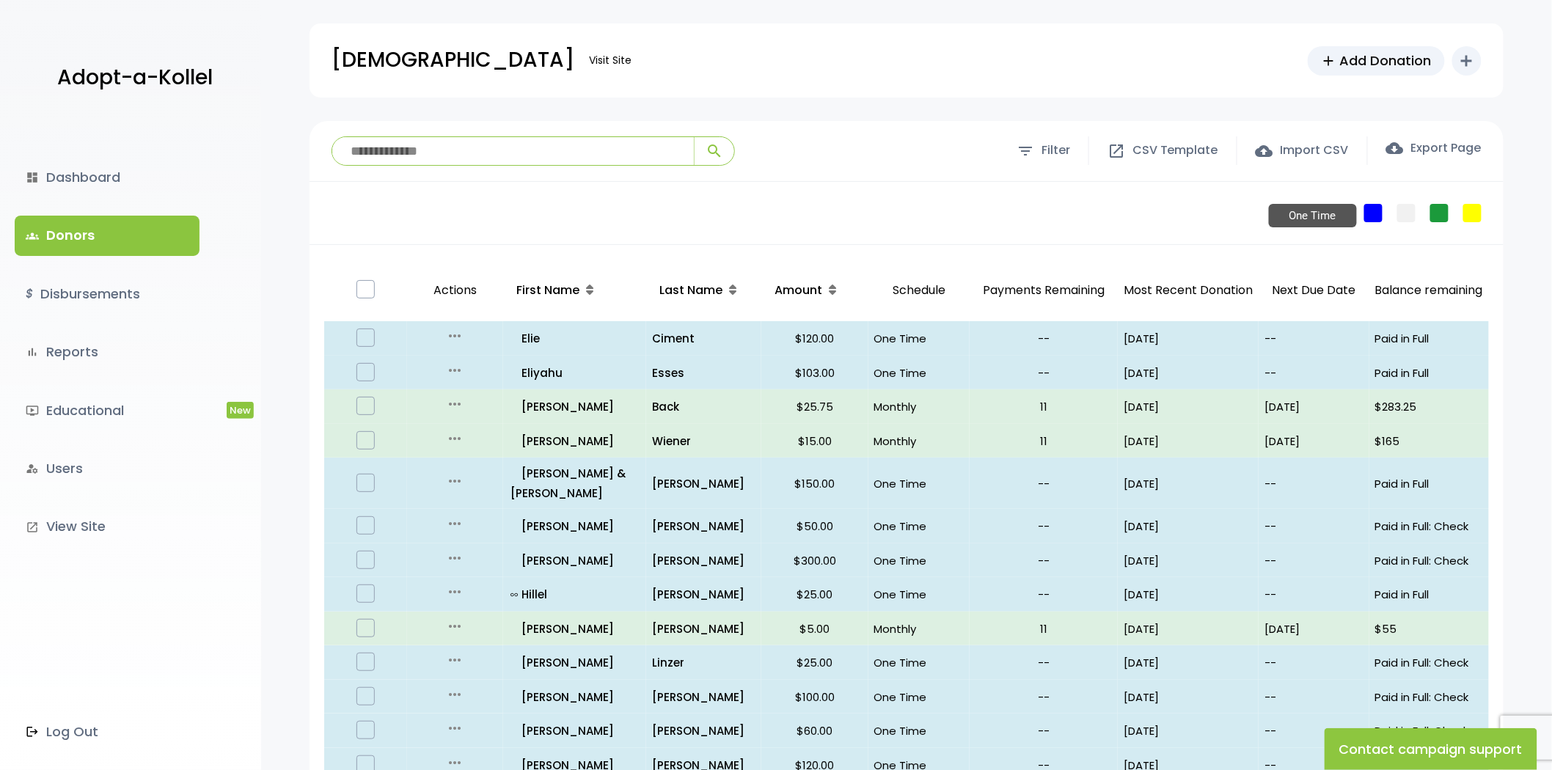
click at [1369, 211] on link "One Time" at bounding box center [1373, 213] width 18 height 18
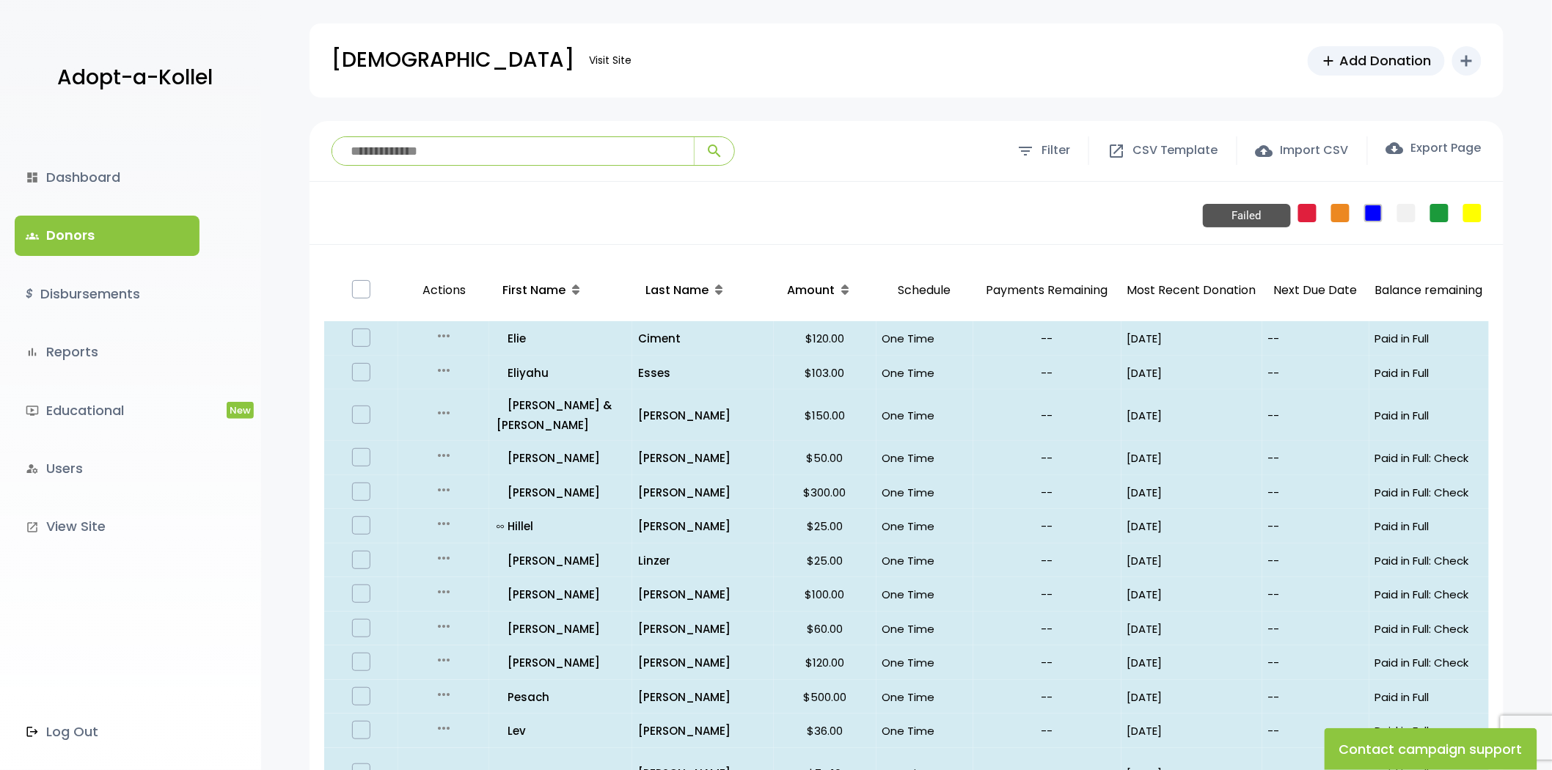
click at [1300, 219] on link "Failed" at bounding box center [1307, 213] width 18 height 18
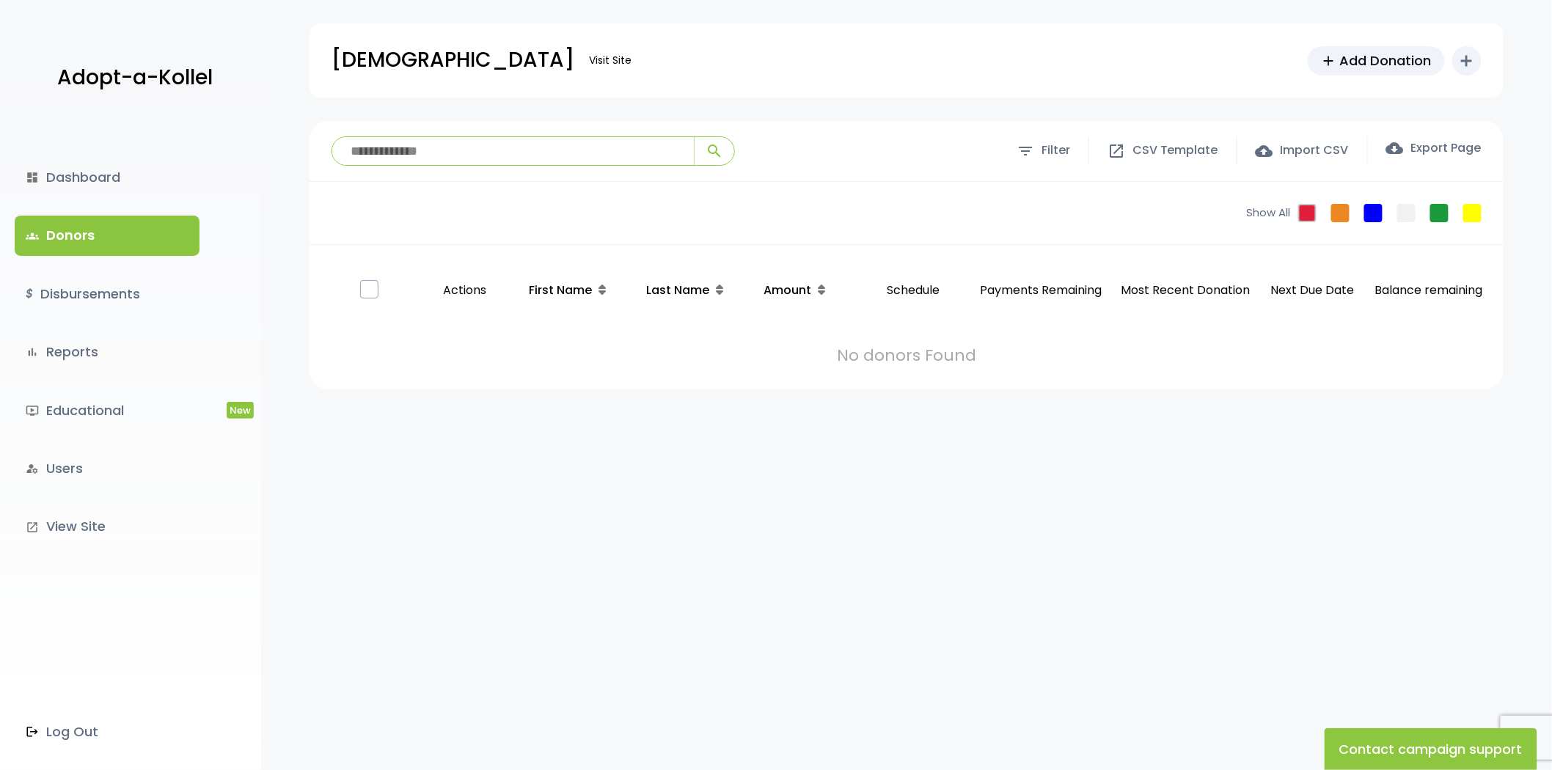
click at [1329, 206] on div "Show All Failed Pledge One Time No Schedule Recurring Stopped Recurring" at bounding box center [1367, 213] width 271 height 62
click at [1446, 216] on link "Recurring" at bounding box center [1439, 213] width 18 height 18
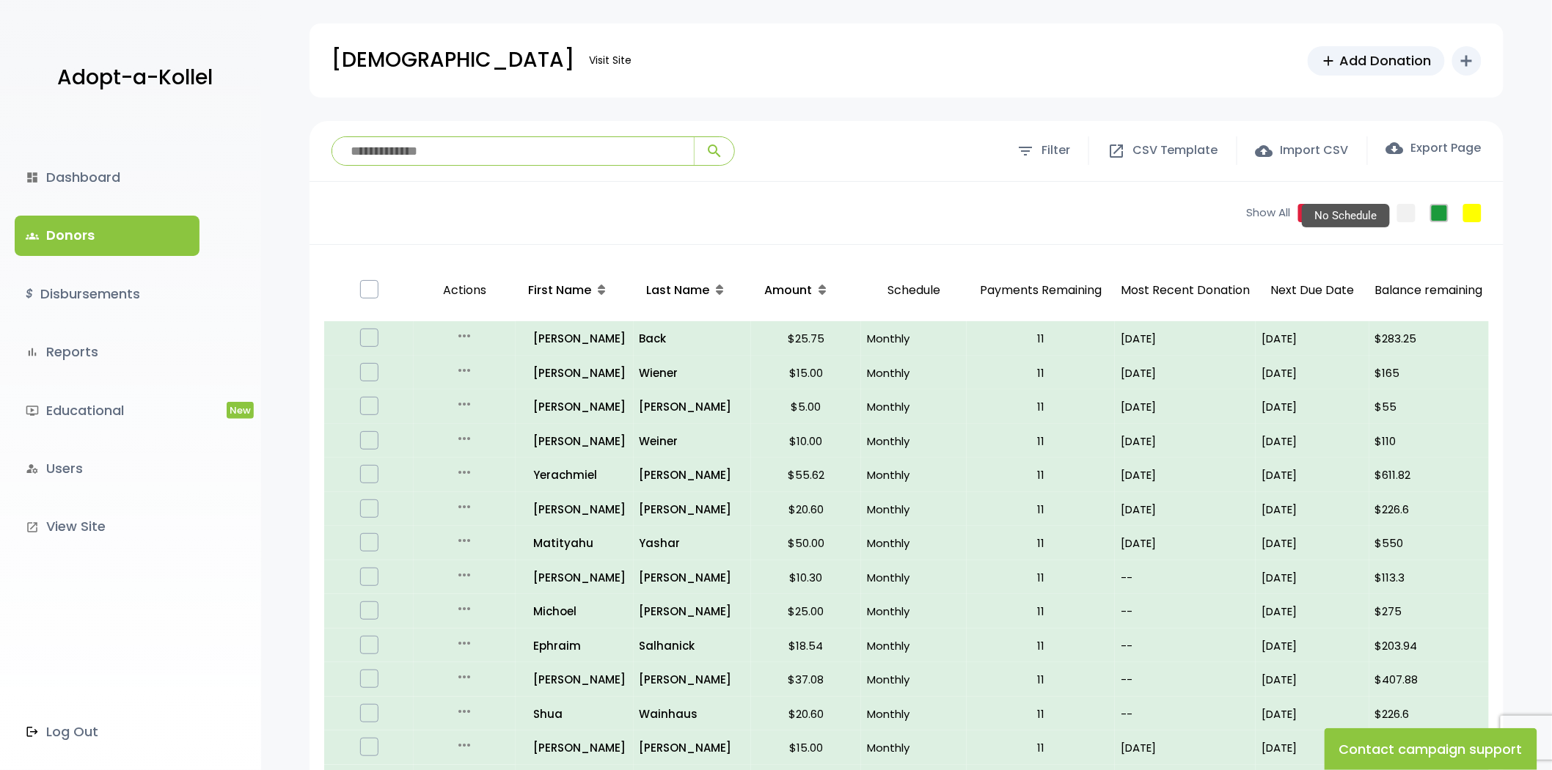
click at [1404, 208] on link "No Schedule" at bounding box center [1406, 213] width 18 height 18
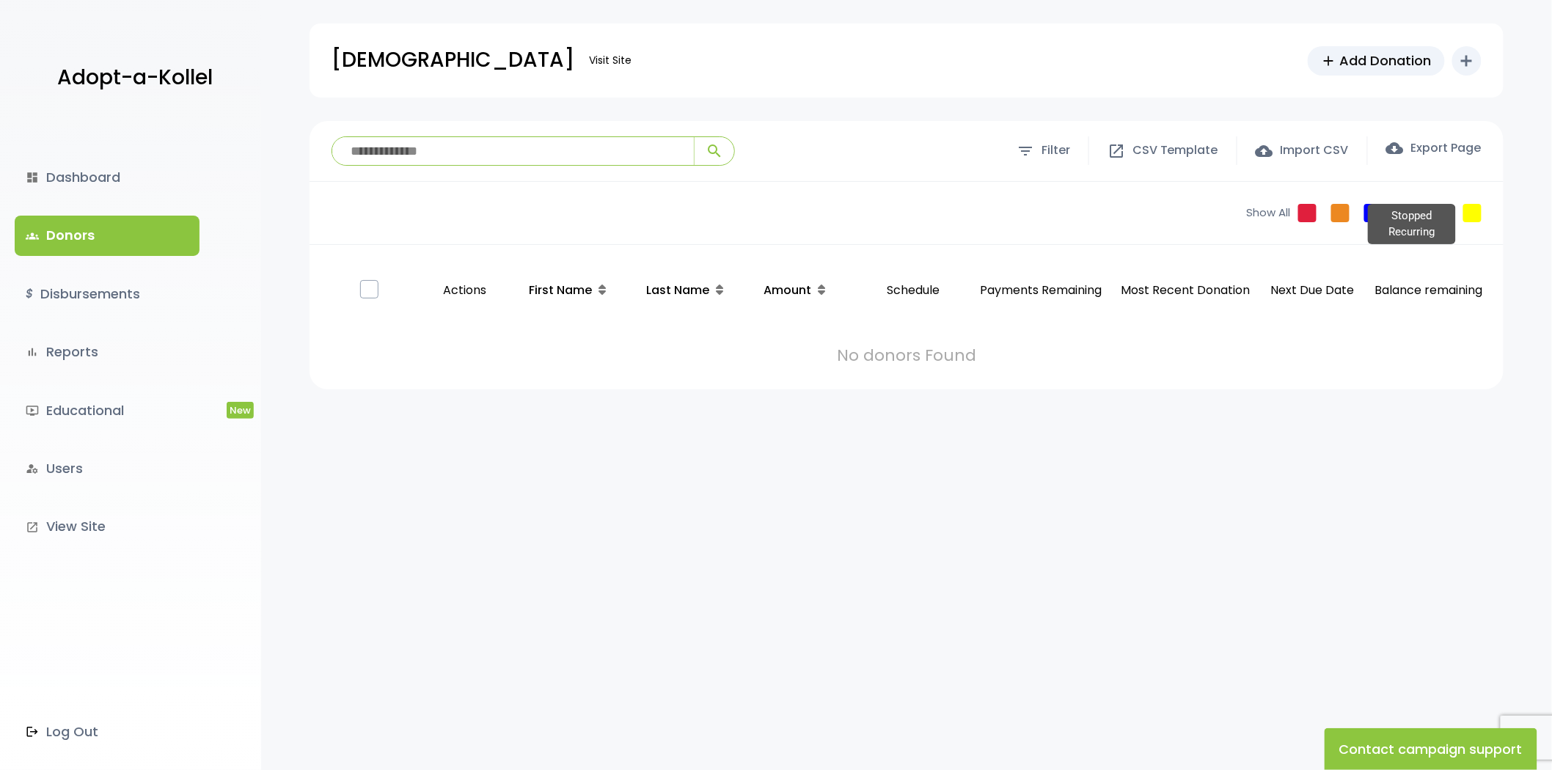
click at [1476, 216] on link "Stopped Recurring" at bounding box center [1472, 213] width 18 height 18
click at [1270, 210] on link "Show All" at bounding box center [1268, 213] width 44 height 17
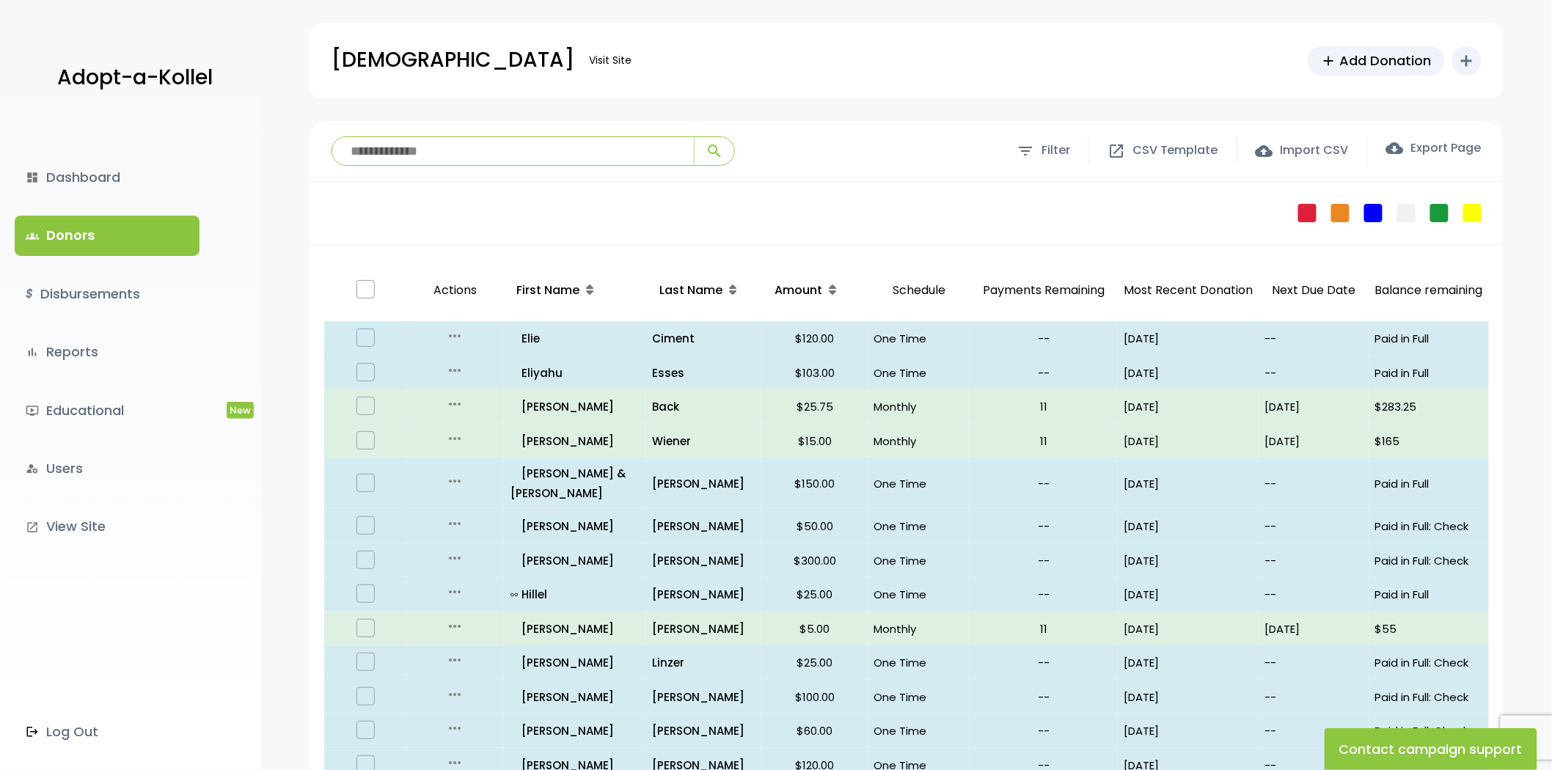
click at [370, 288] on label at bounding box center [365, 289] width 18 height 18
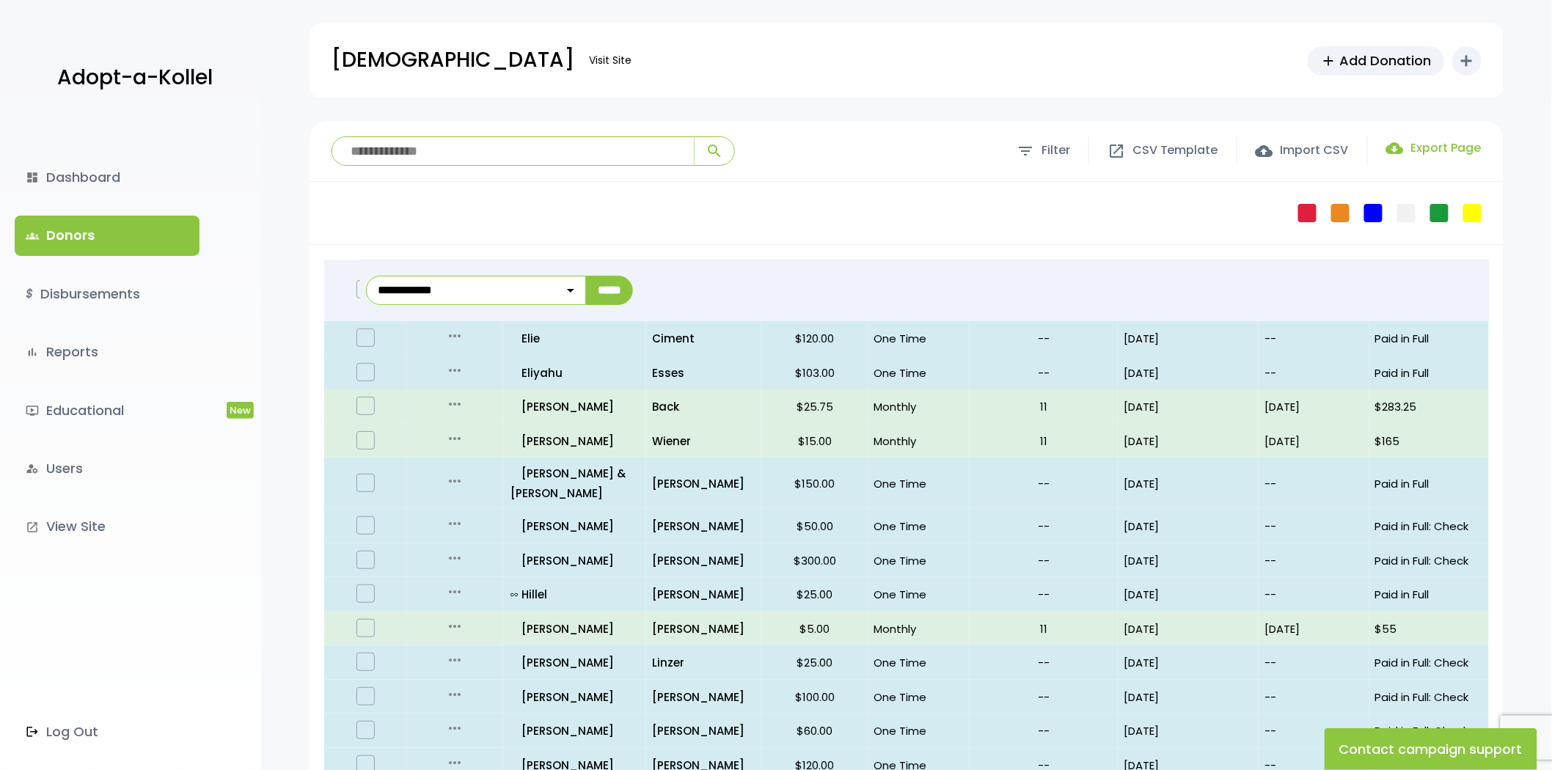
click at [1403, 144] on span "cloud_download" at bounding box center [1395, 148] width 18 height 18
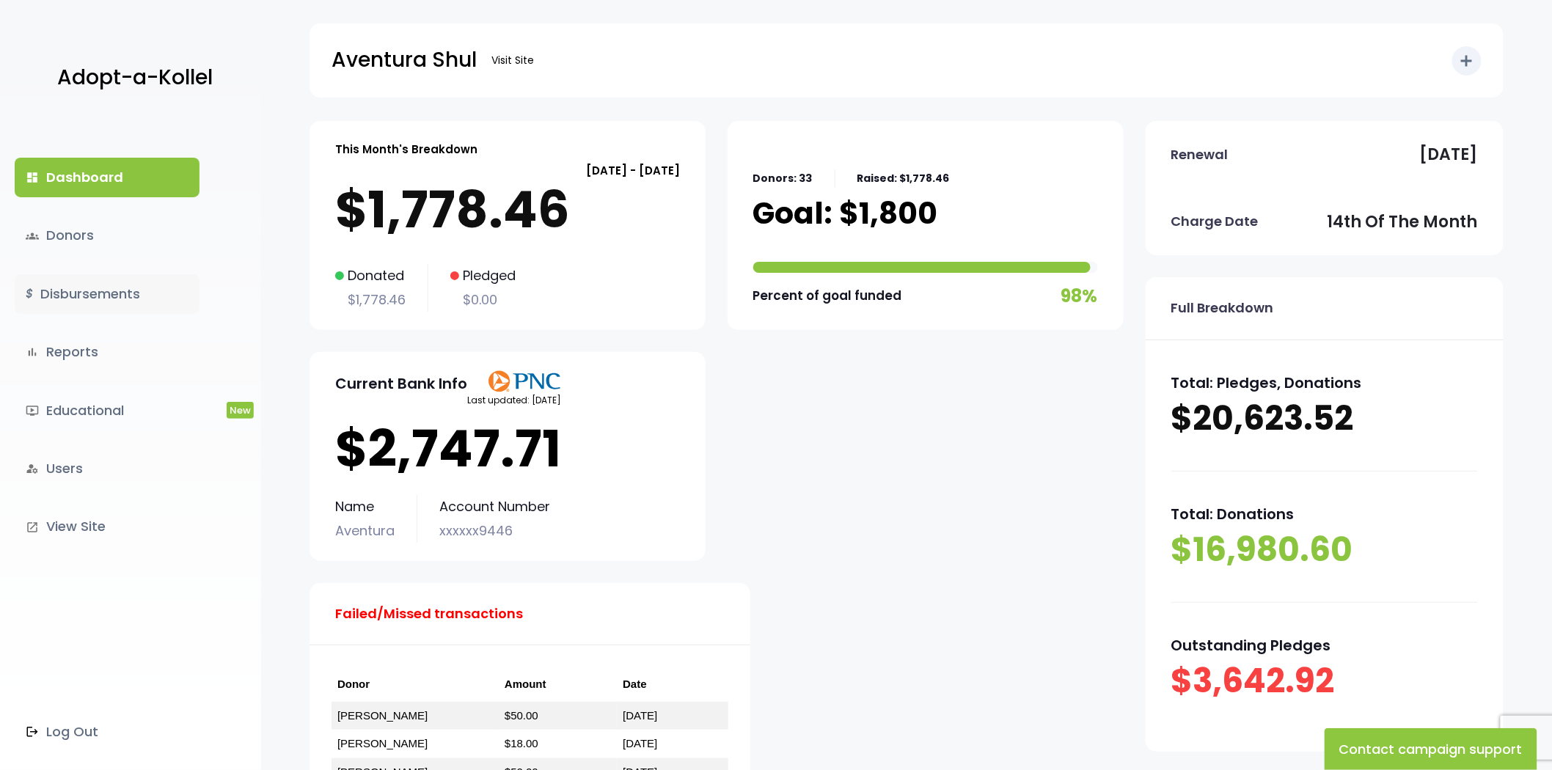
click at [93, 298] on link "$ Disbursements" at bounding box center [107, 294] width 185 height 40
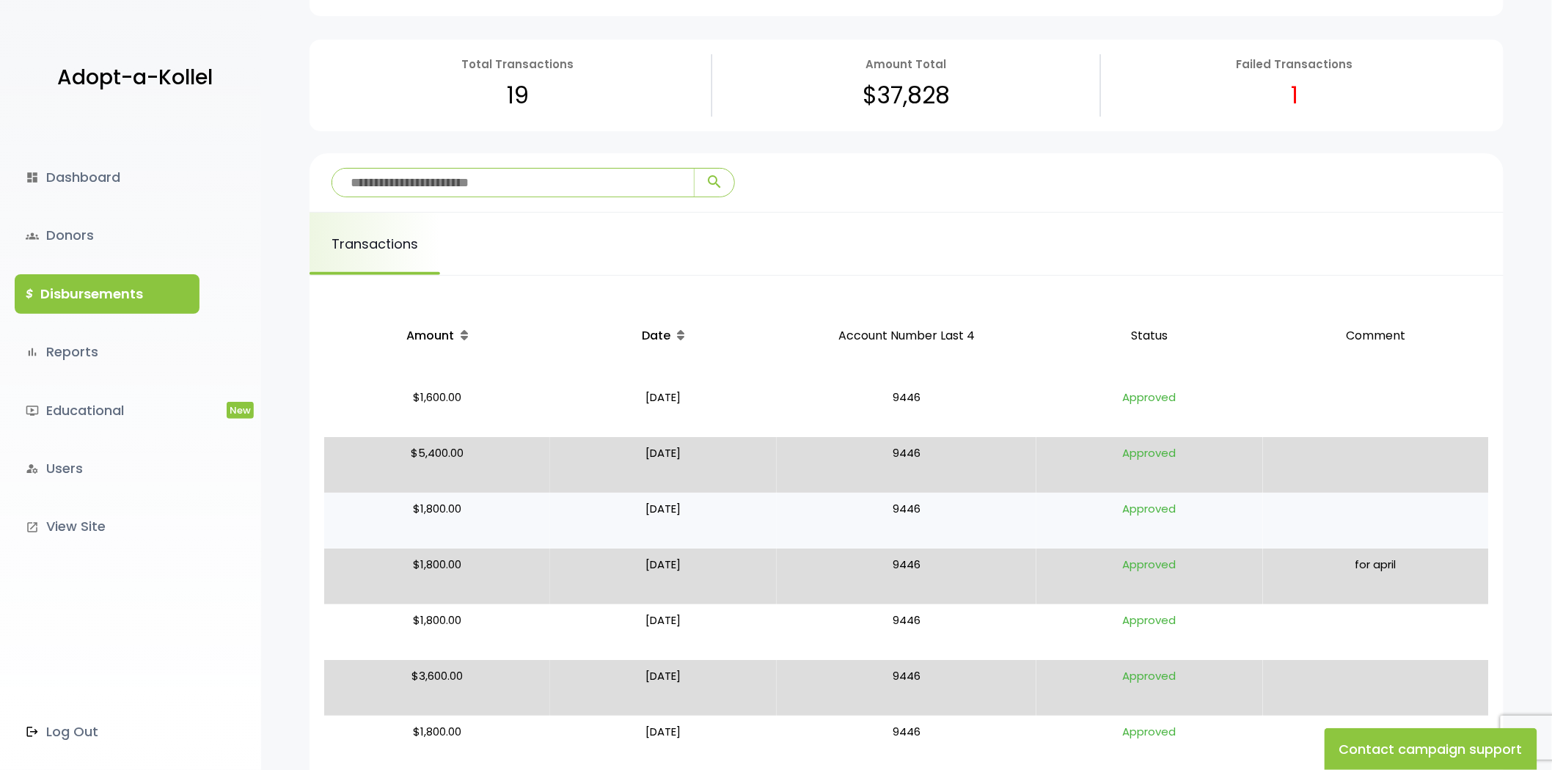
scroll to position [163, 0]
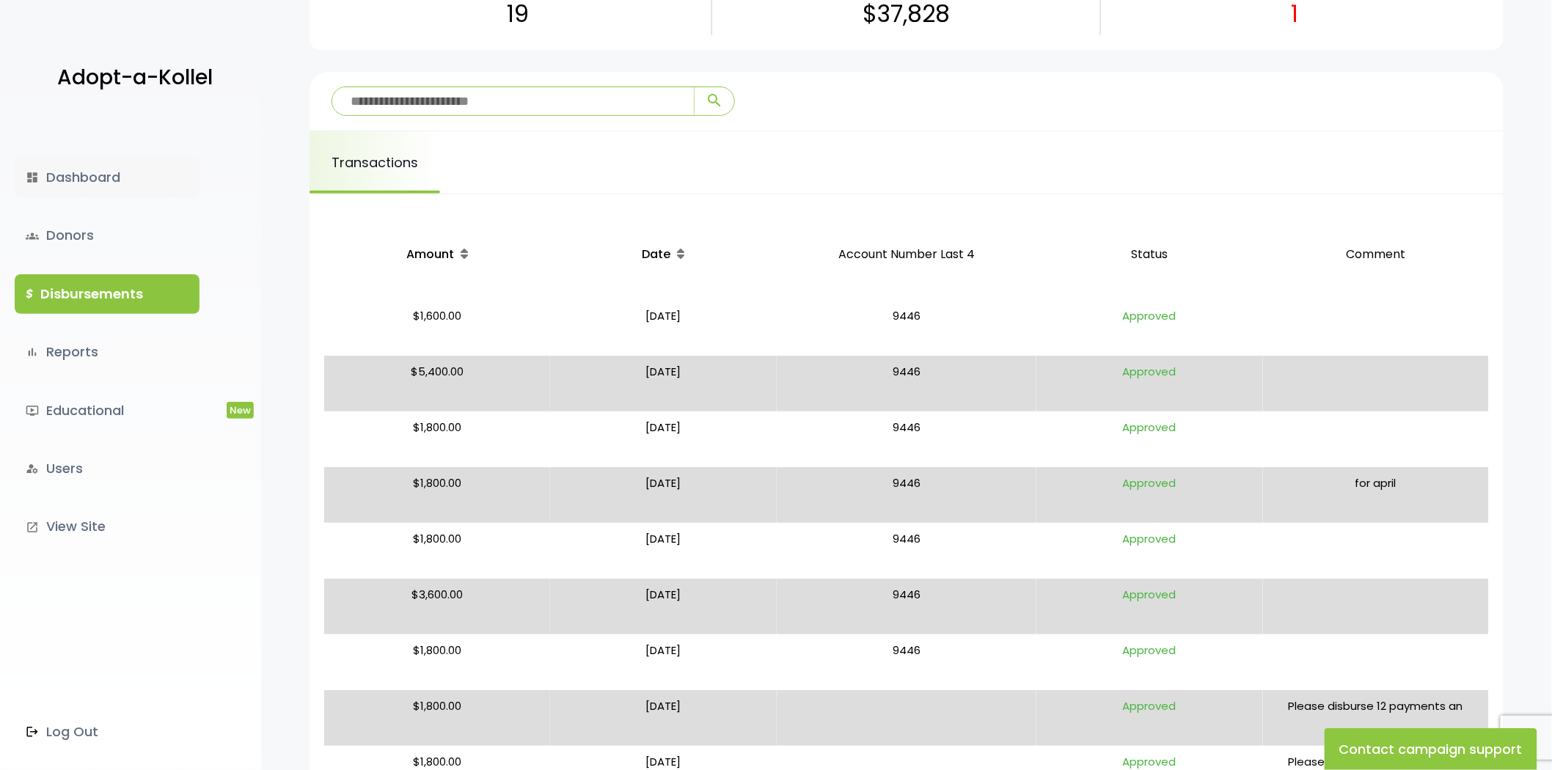
click at [92, 187] on link "dashboard Dashboard" at bounding box center [107, 178] width 185 height 40
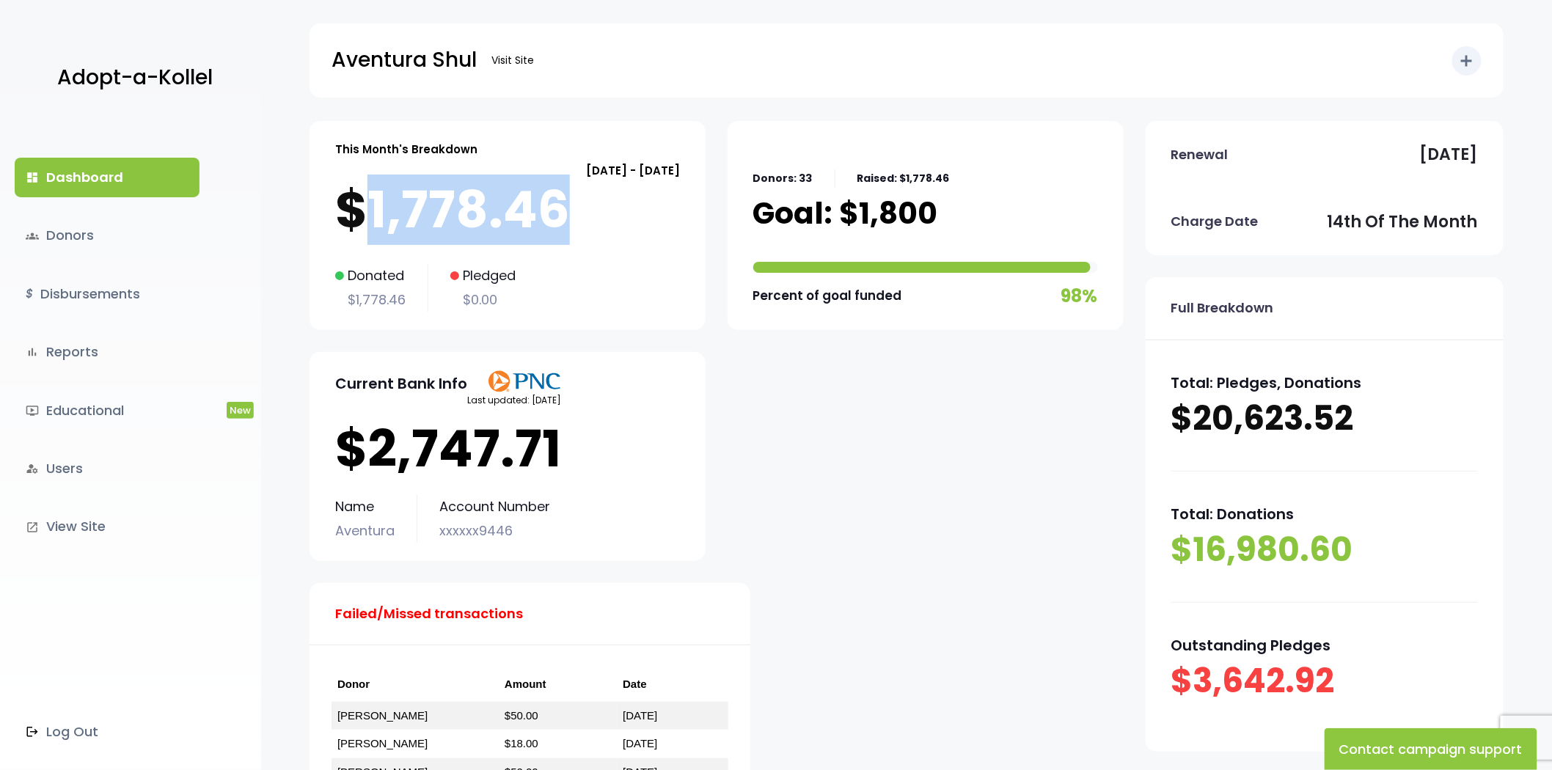
drag, startPoint x: 356, startPoint y: 220, endPoint x: 562, endPoint y: 215, distance: 205.4
click at [562, 215] on p "$1,778.46" at bounding box center [507, 209] width 345 height 59
click at [562, 216] on p "$1,778.46" at bounding box center [507, 209] width 345 height 59
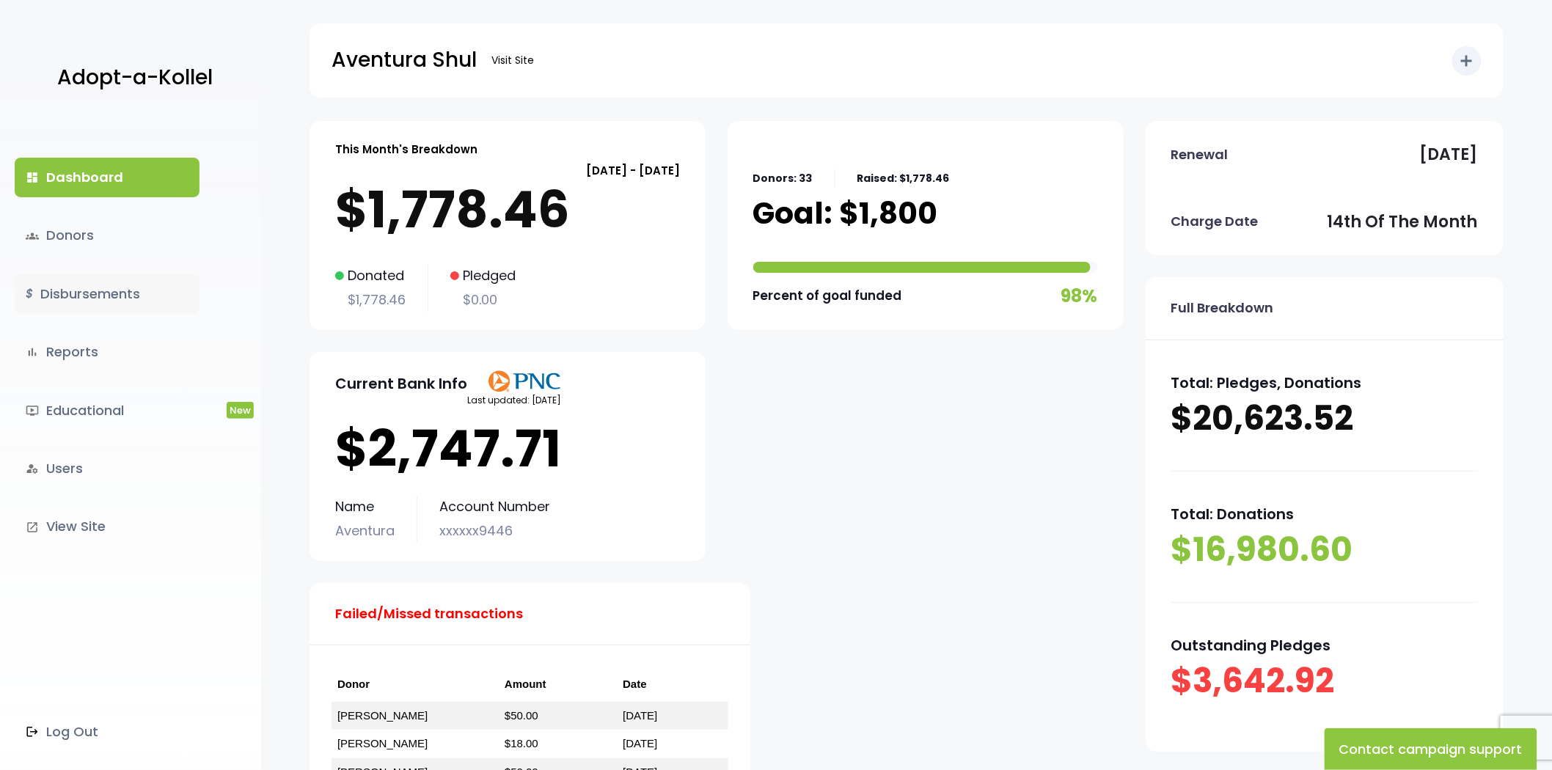
click at [103, 299] on link "$ Disbursements" at bounding box center [107, 294] width 185 height 40
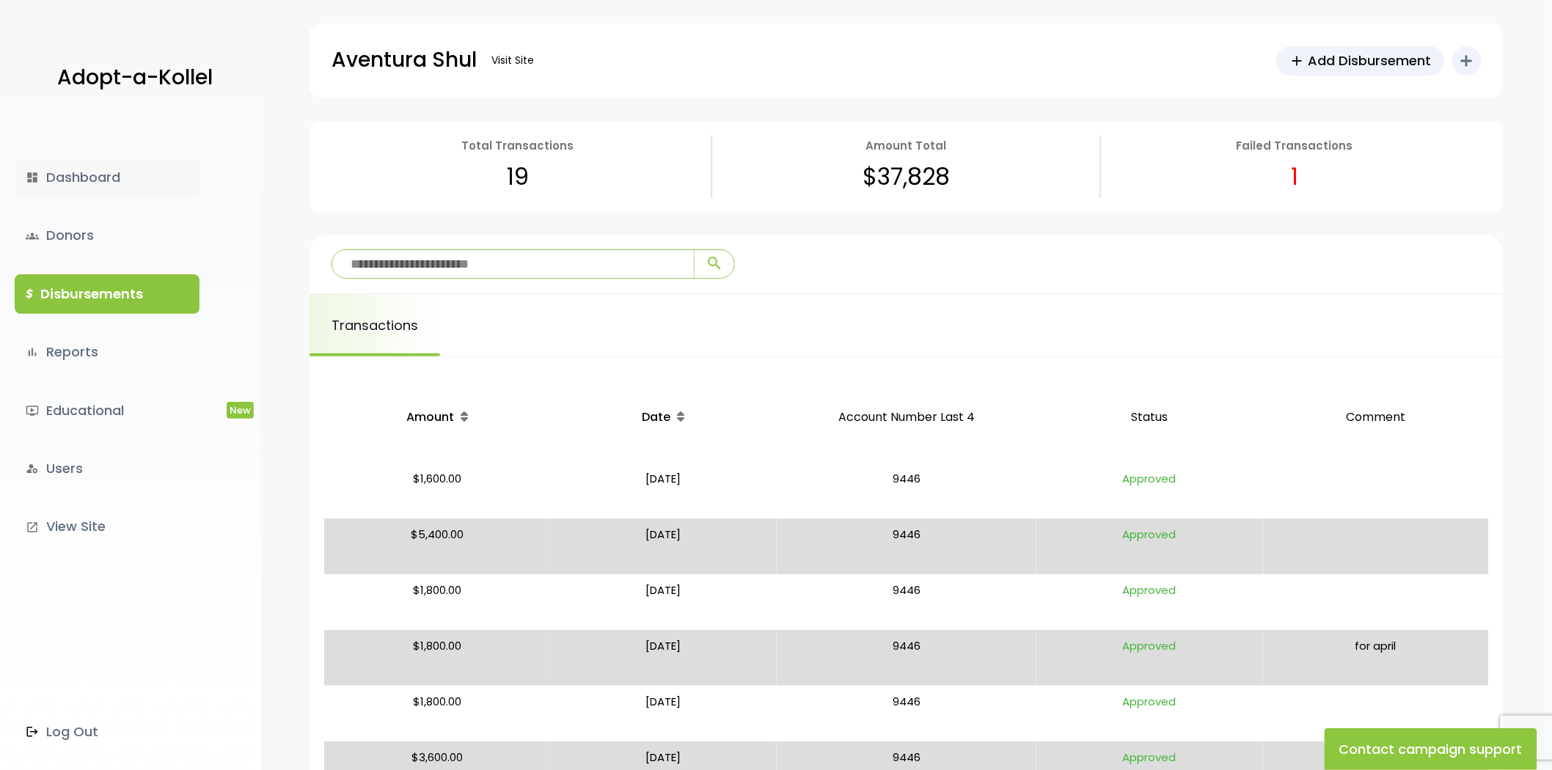
click at [100, 171] on link "dashboard Dashboard" at bounding box center [107, 178] width 185 height 40
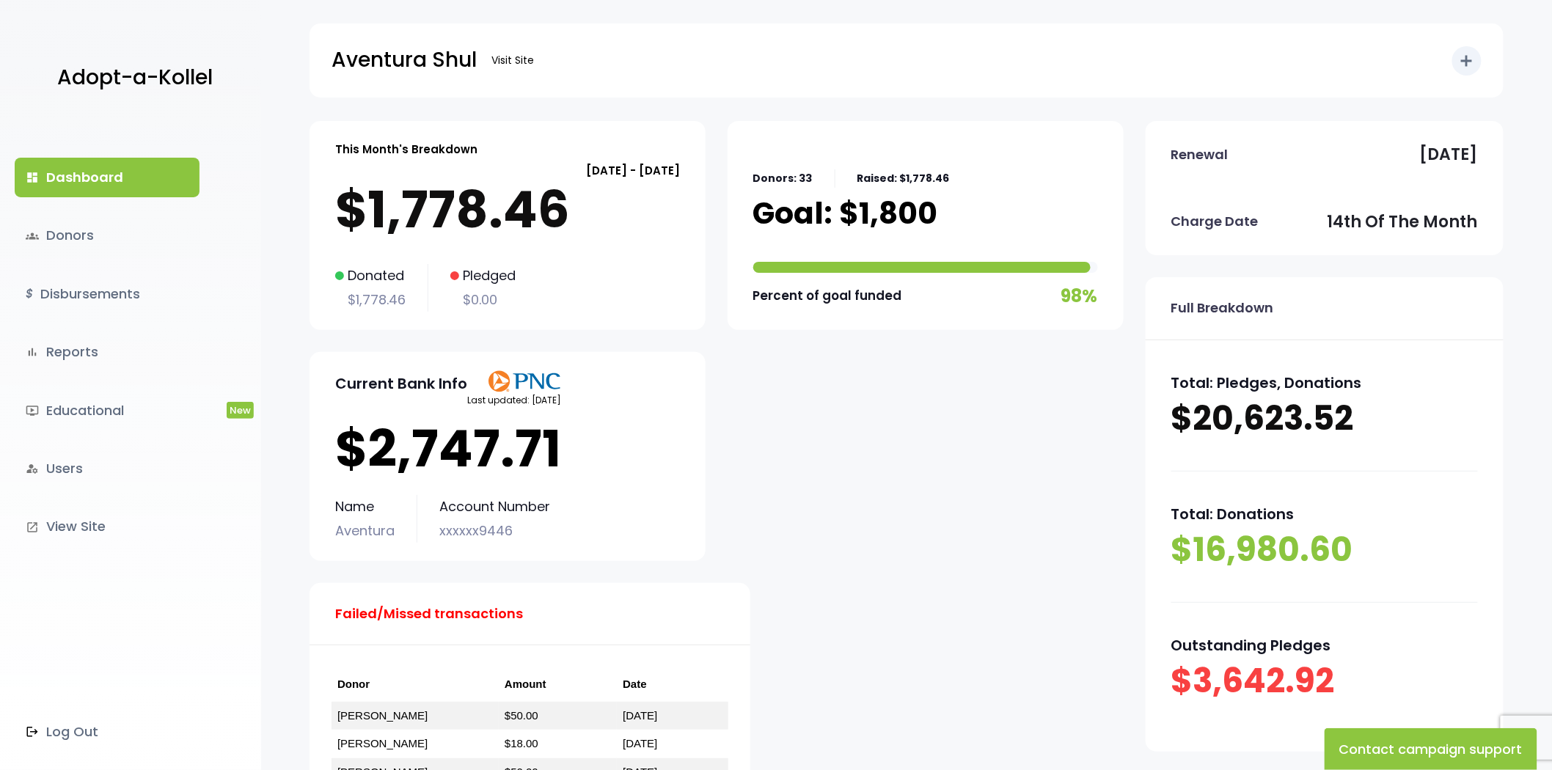
click at [466, 449] on p "$2,747.71" at bounding box center [507, 448] width 345 height 59
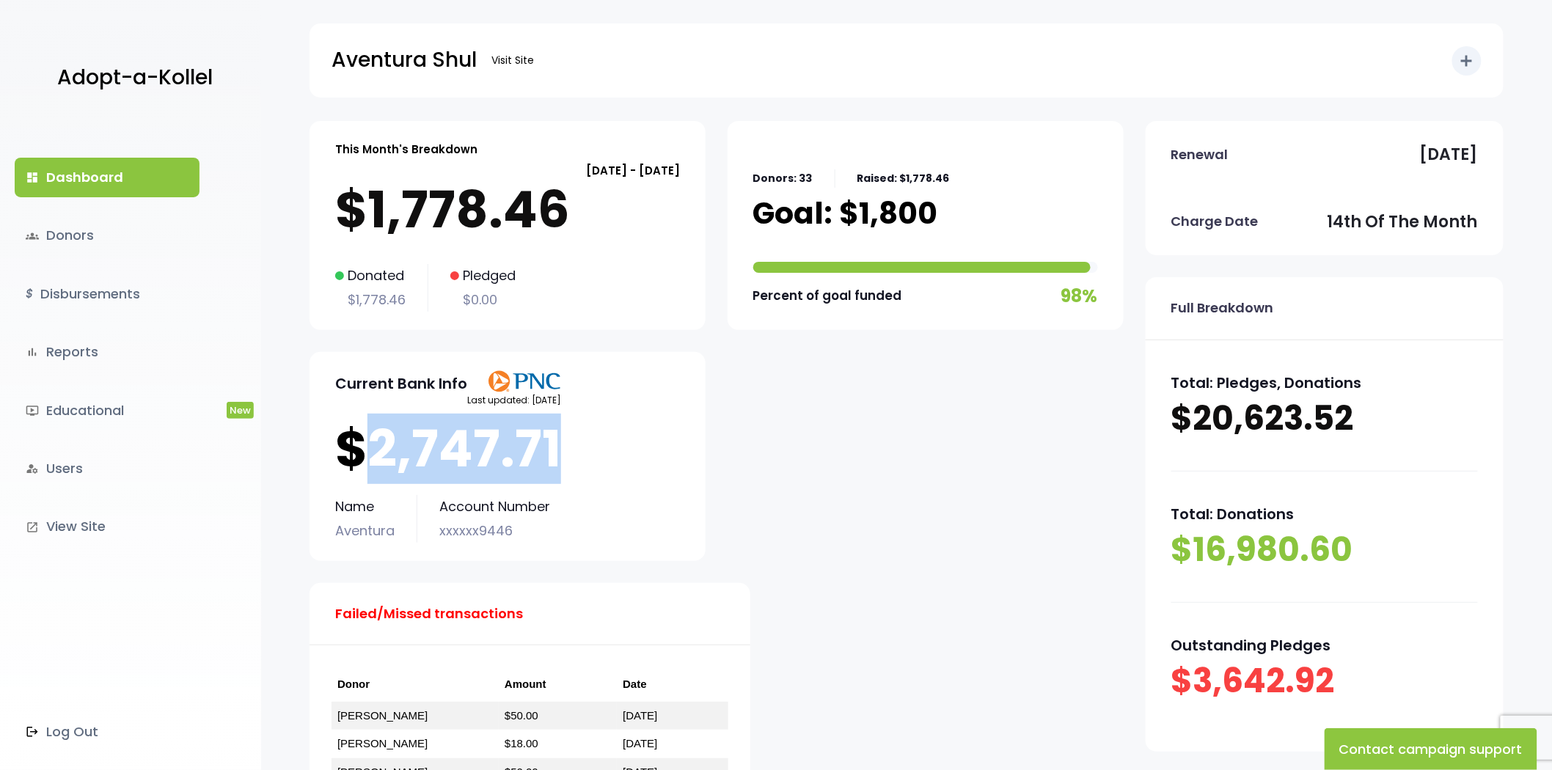
click at [467, 449] on p "$2,747.71" at bounding box center [507, 448] width 345 height 59
click at [573, 449] on p "$2,747.71" at bounding box center [507, 448] width 345 height 59
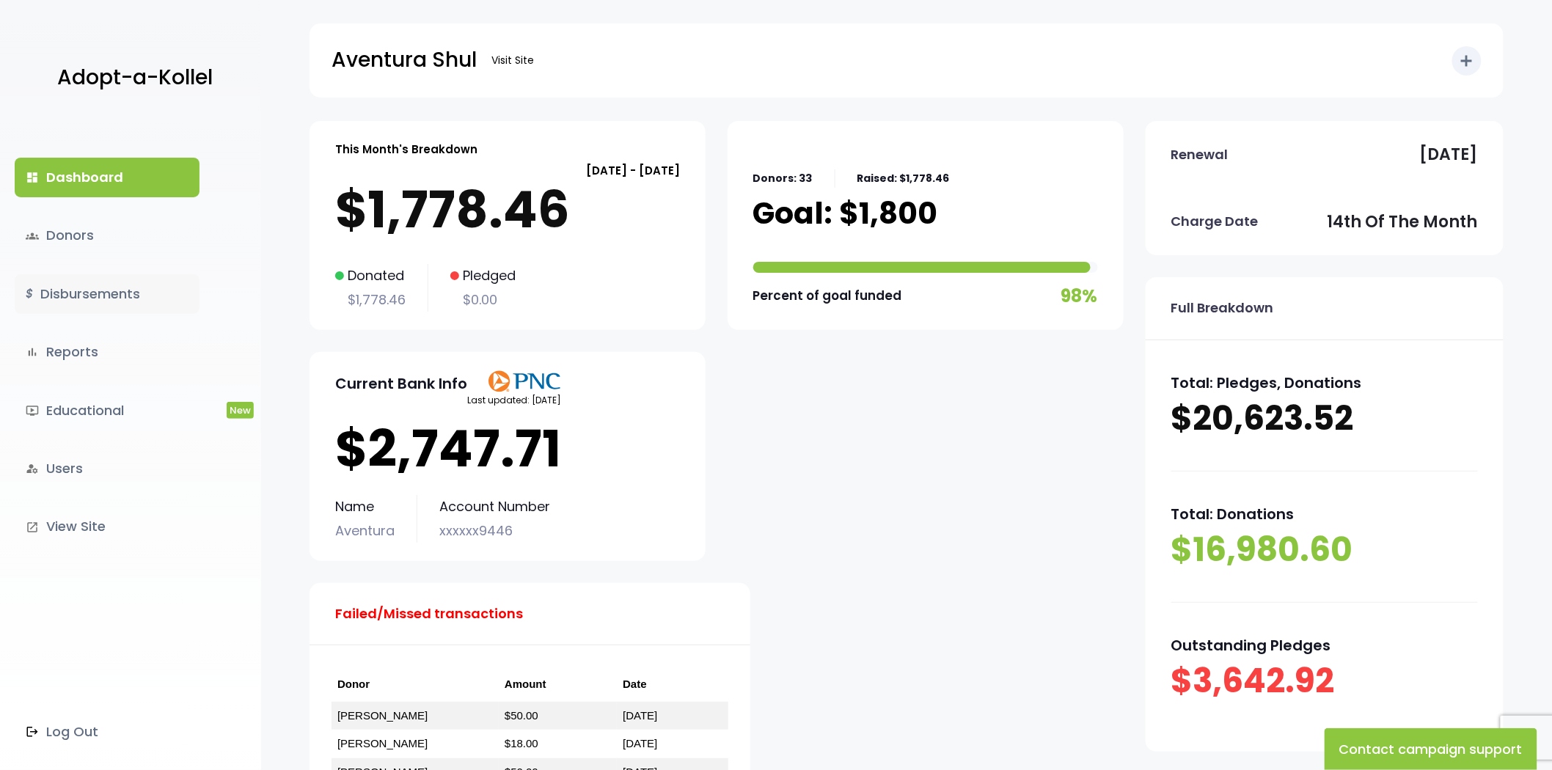
click at [82, 310] on link "$ Disbursements" at bounding box center [107, 294] width 185 height 40
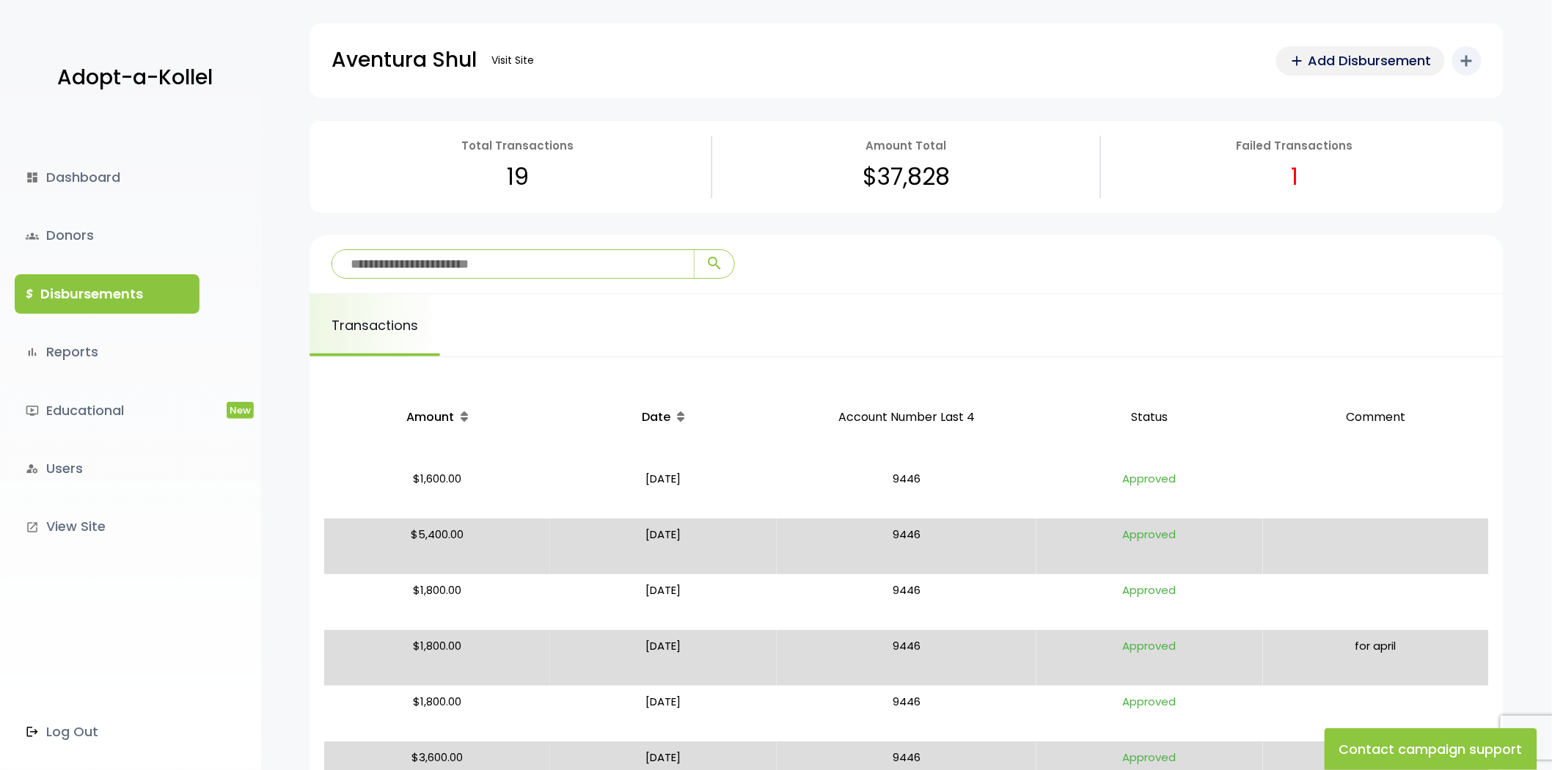
click at [1321, 57] on span "Add Disbursement" at bounding box center [1369, 61] width 123 height 20
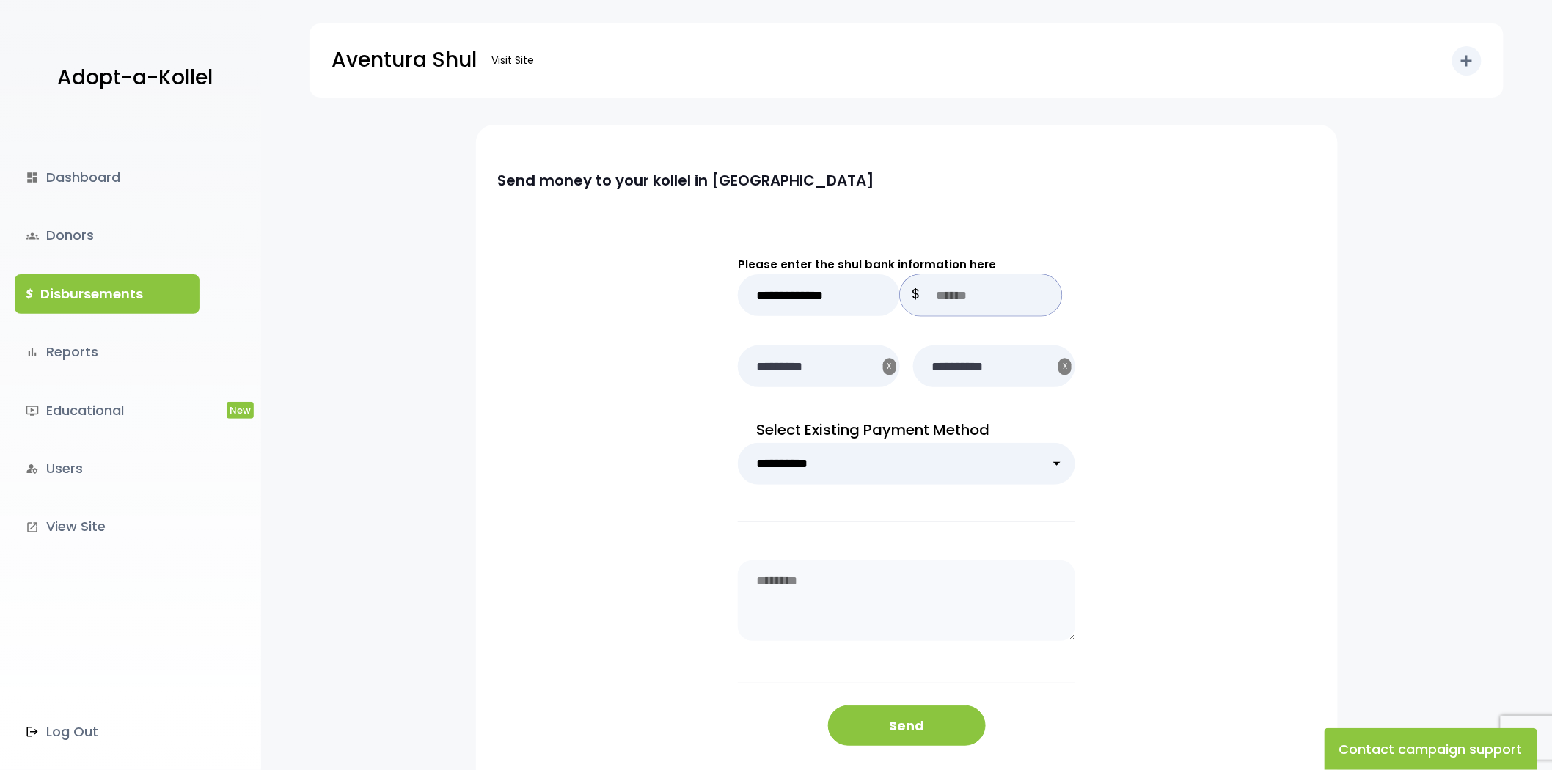
click at [962, 296] on input "text" at bounding box center [981, 295] width 162 height 42
drag, startPoint x: 976, startPoint y: 291, endPoint x: 941, endPoint y: 292, distance: 35.2
click at [941, 292] on input "****" at bounding box center [981, 295] width 162 height 42
type input "****"
click at [1140, 326] on div "**********" at bounding box center [907, 500] width 862 height 616
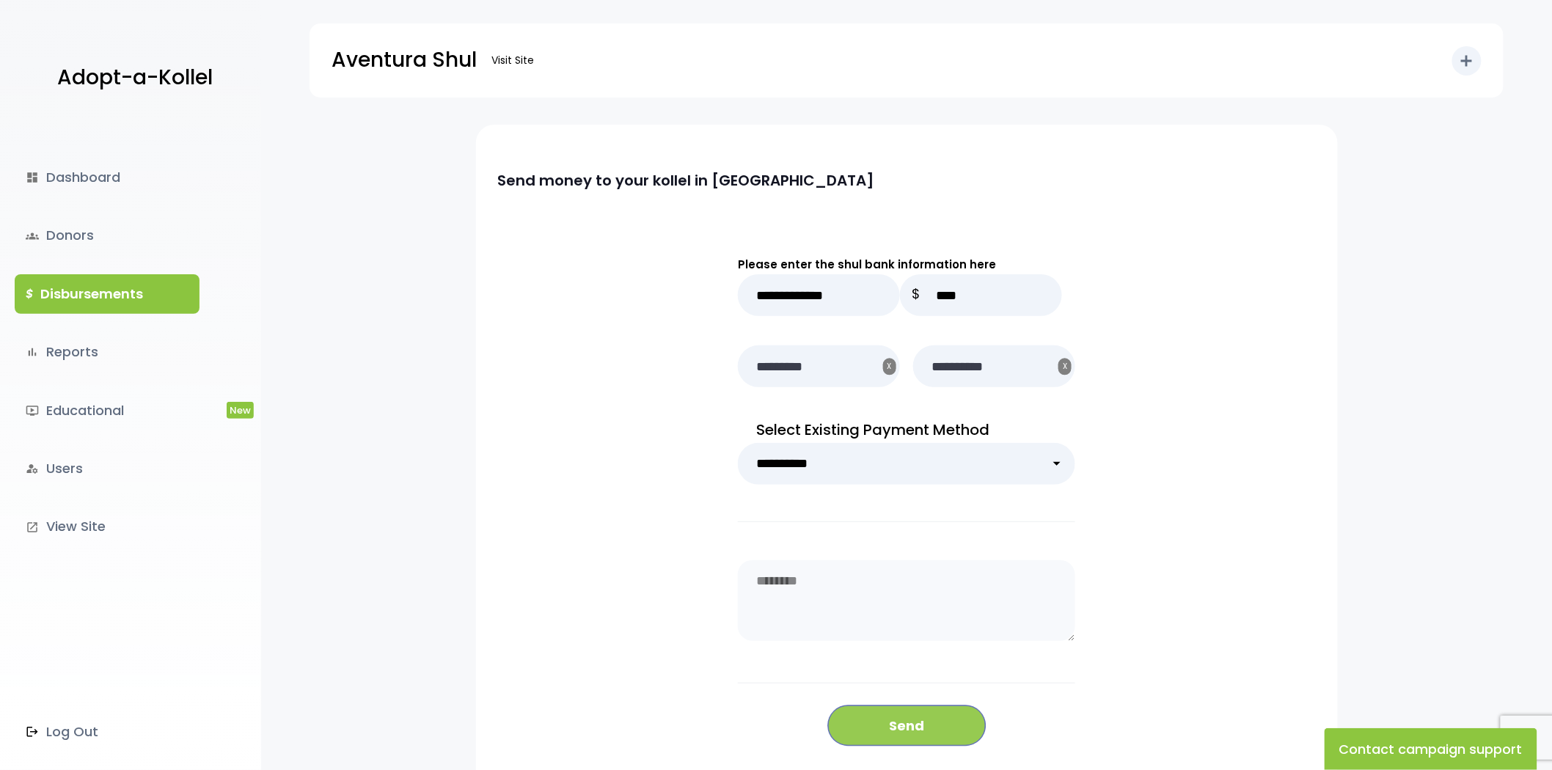
click at [922, 713] on button "Send" at bounding box center [907, 725] width 158 height 40
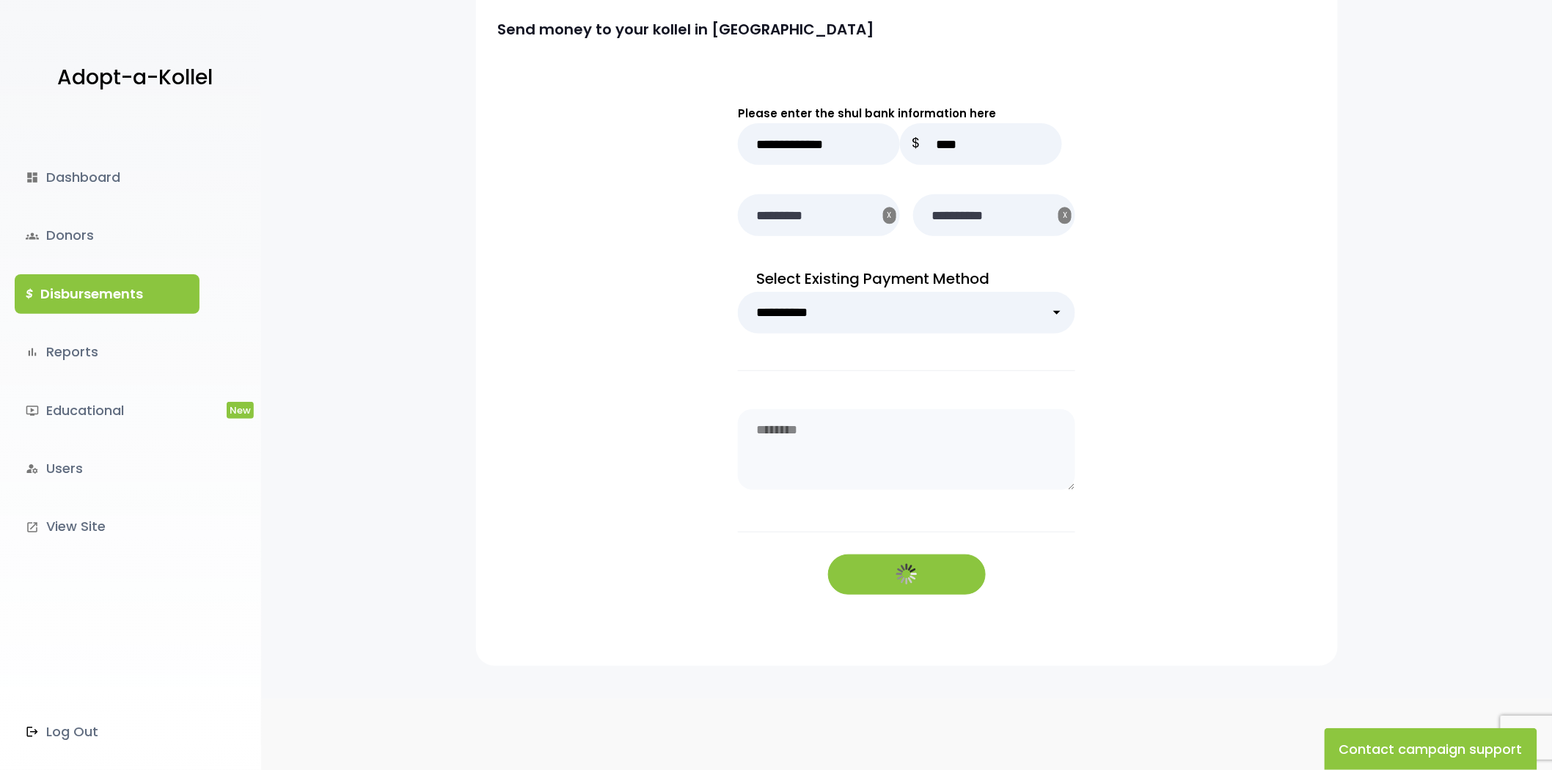
scroll to position [153, 0]
